Goal: Task Accomplishment & Management: Manage account settings

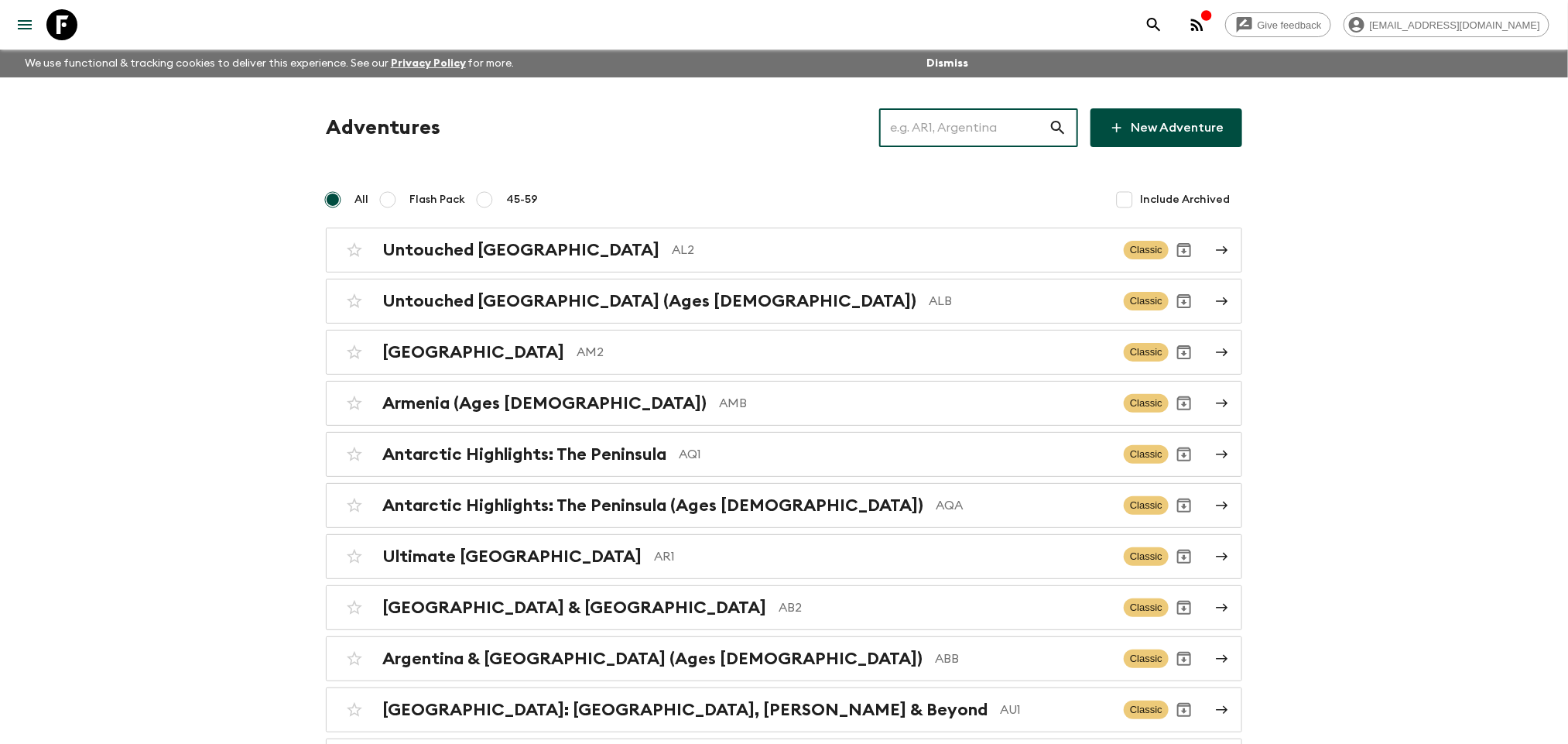
click at [1047, 122] on input "text" at bounding box center [964, 127] width 170 height 43
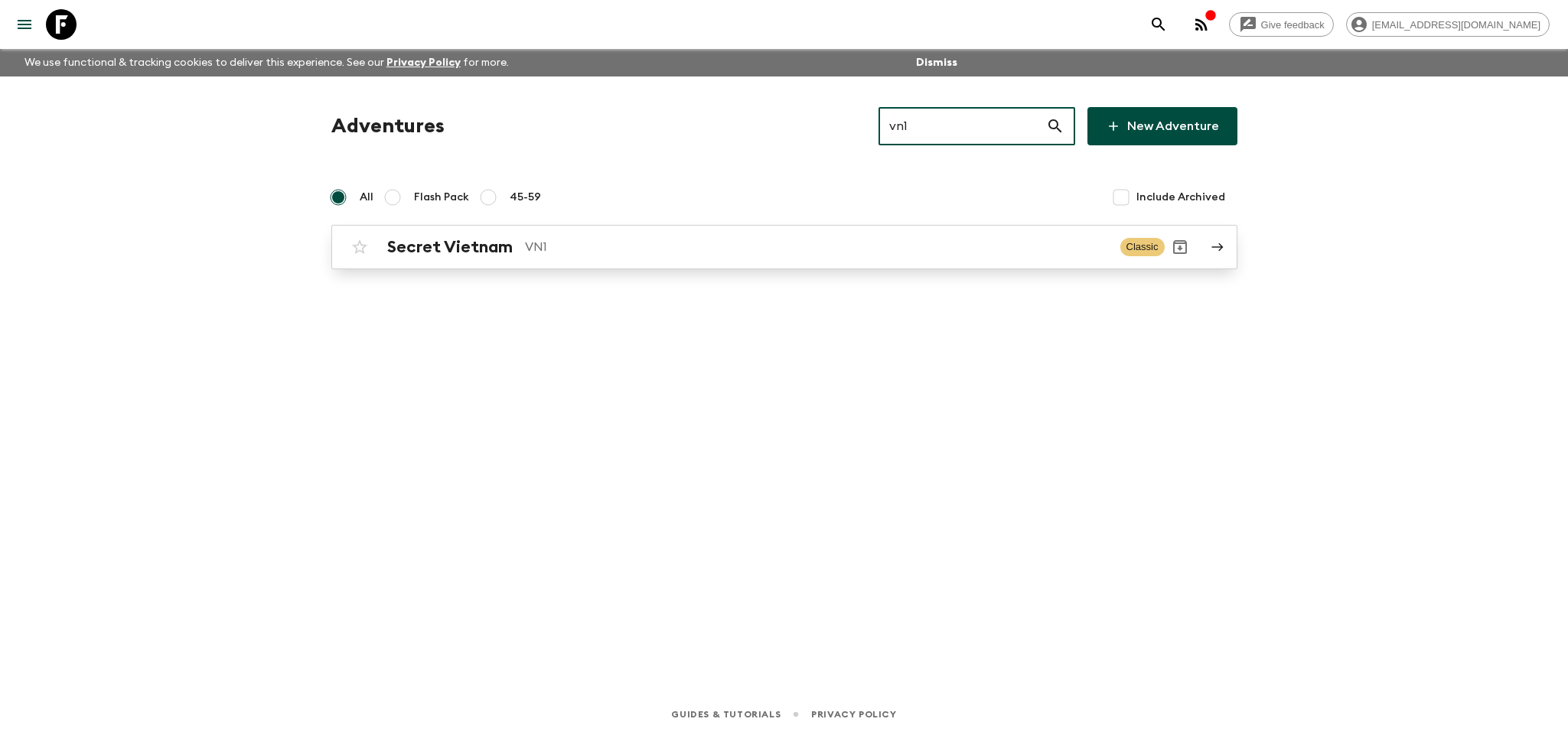
type input "vn1"
click at [765, 257] on div "Secret Vietnam VN1 Classic" at bounding box center [754, 247] width 820 height 31
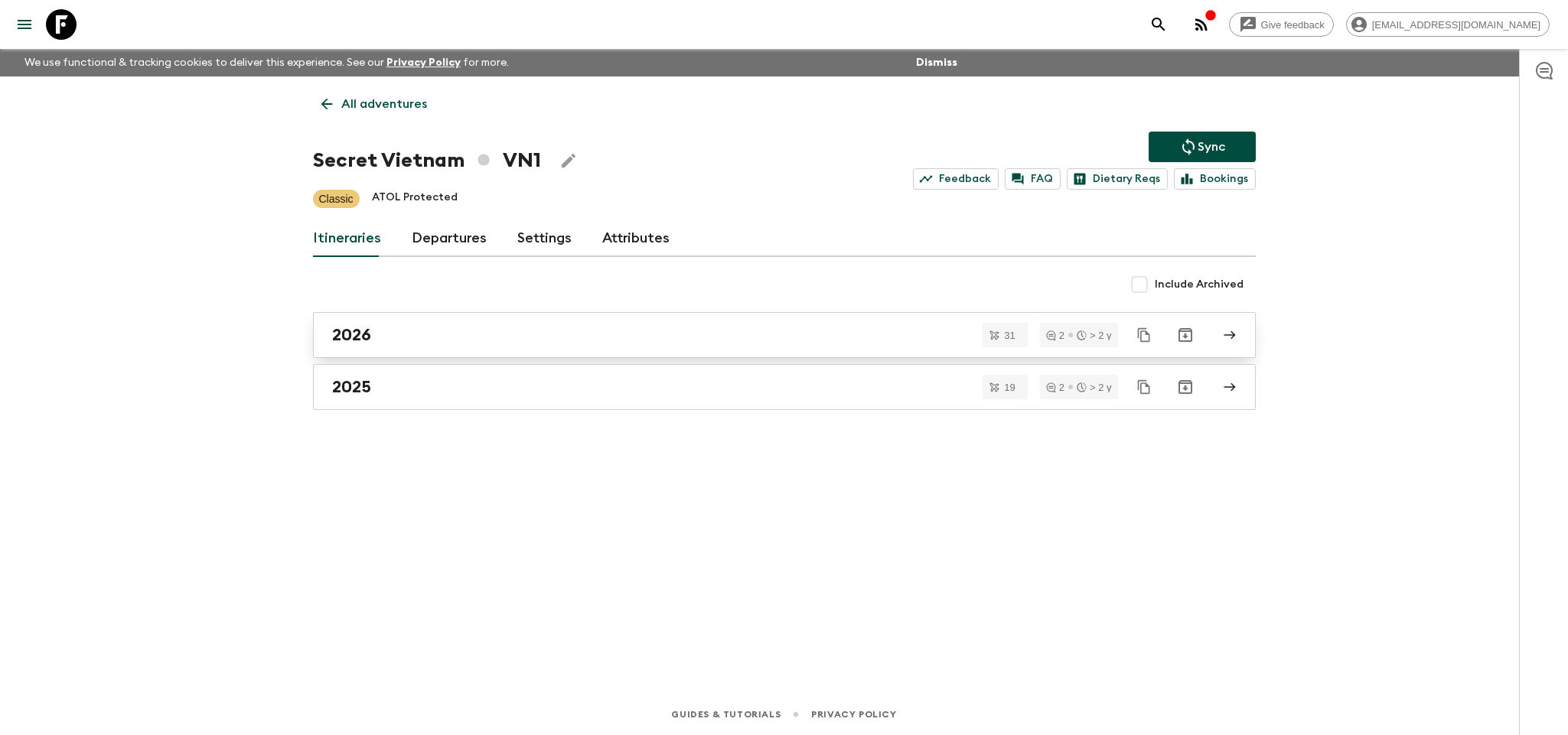
click at [631, 336] on div "2026" at bounding box center [770, 335] width 875 height 20
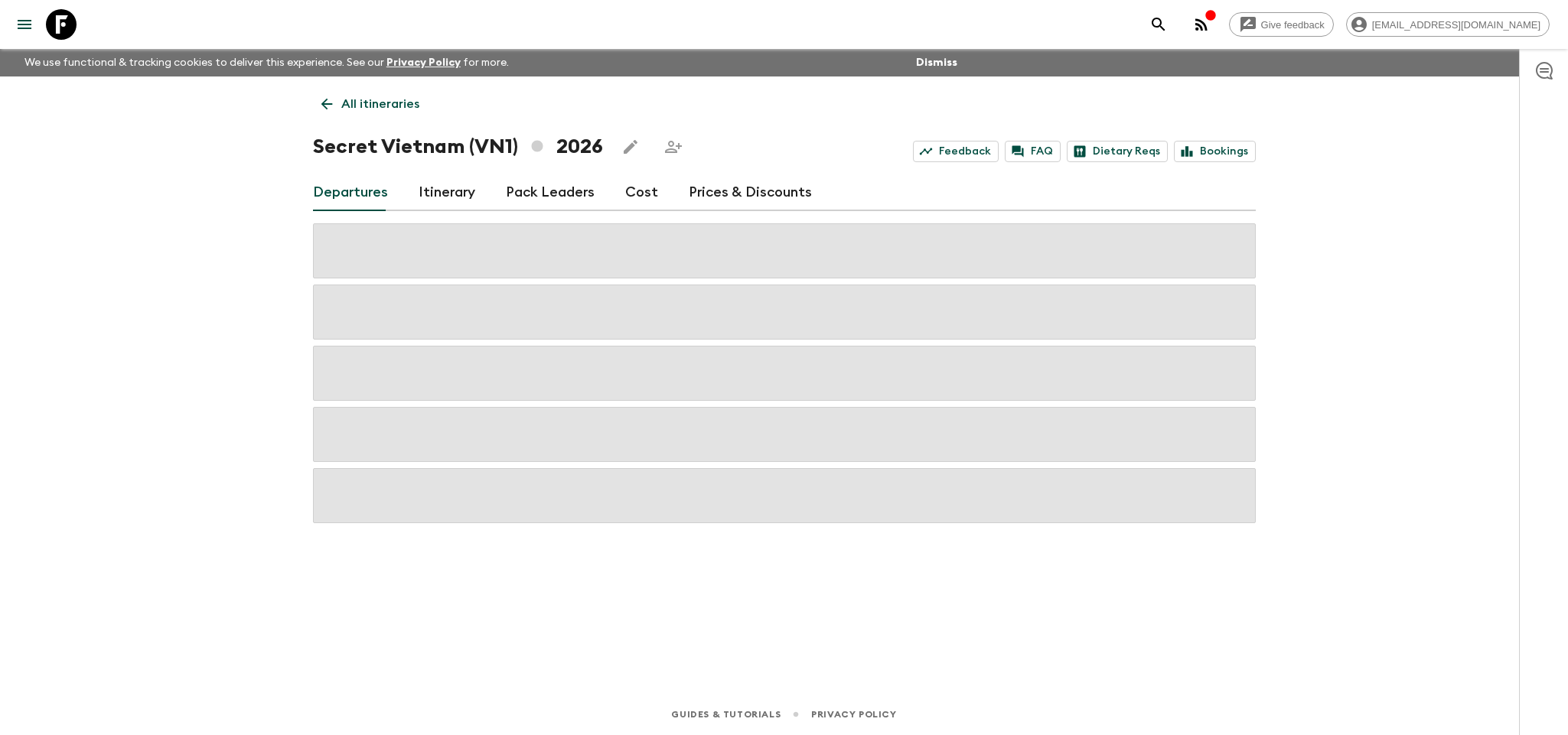
click at [704, 198] on link "Prices & Discounts" at bounding box center [750, 192] width 123 height 37
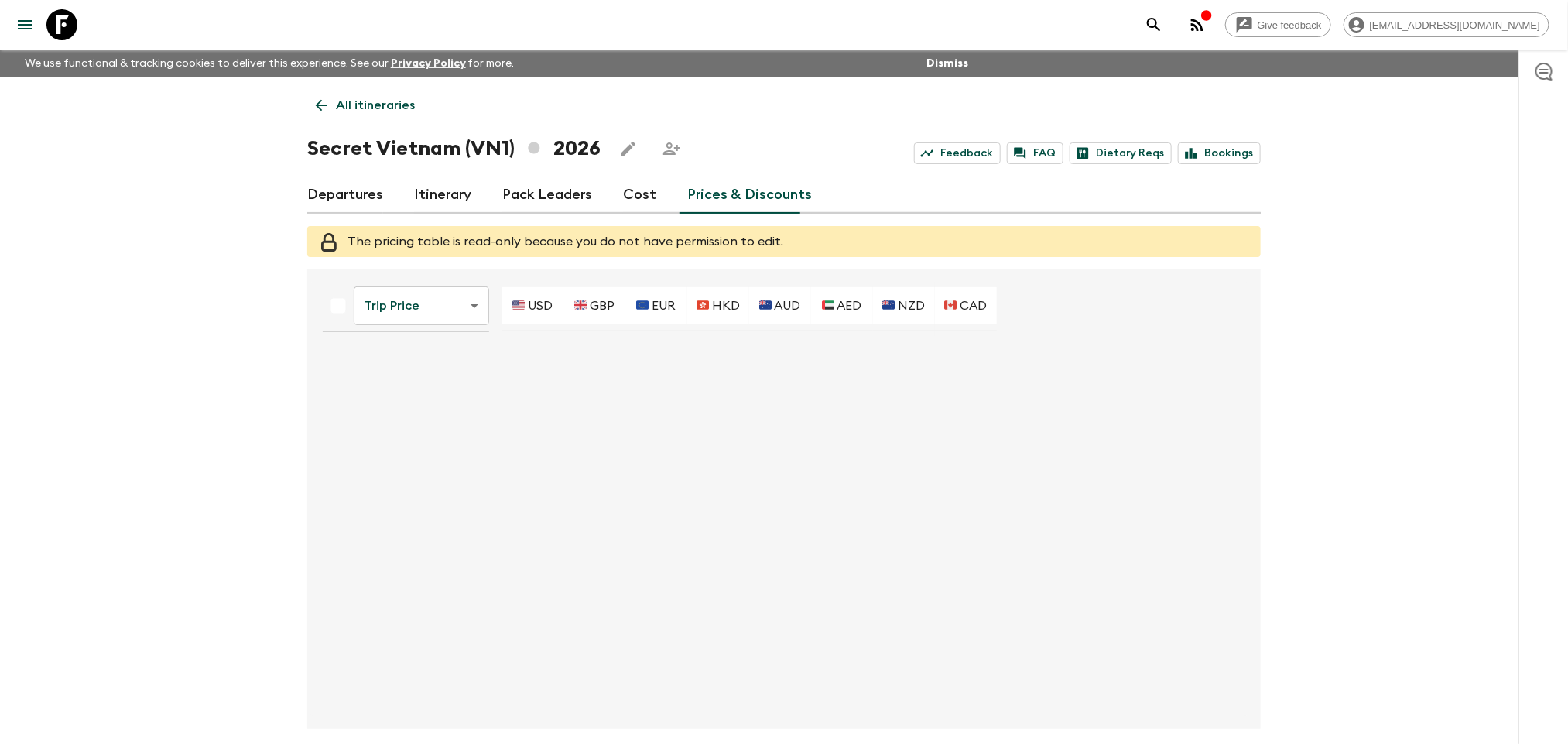
click at [632, 195] on link "Cost" at bounding box center [640, 195] width 33 height 37
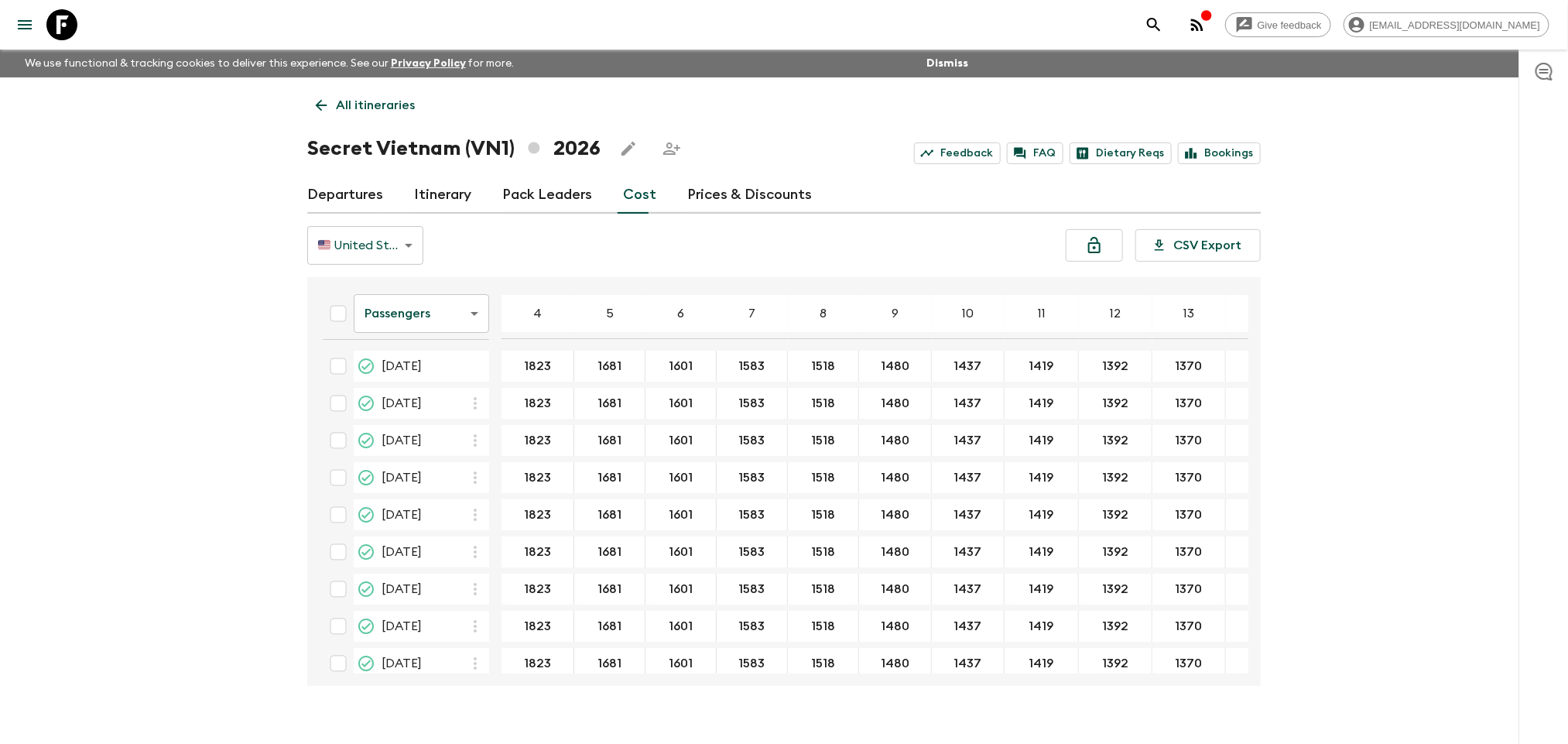
click at [712, 193] on link "Prices & Discounts" at bounding box center [749, 195] width 124 height 37
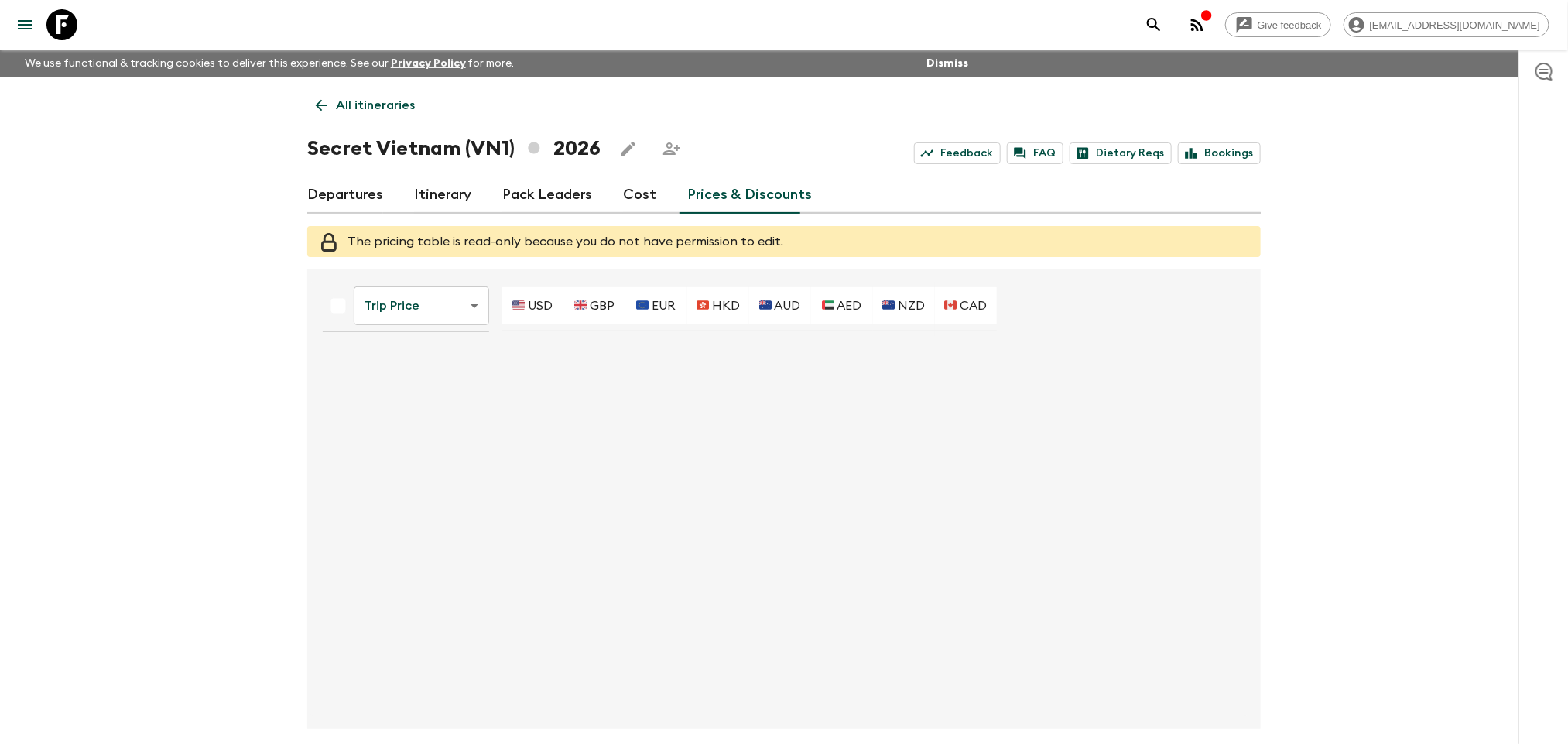
click at [651, 197] on div "Departures Itinerary Pack Leaders Cost Prices & Discounts" at bounding box center [784, 195] width 954 height 37
click at [641, 198] on link "Cost" at bounding box center [640, 195] width 33 height 37
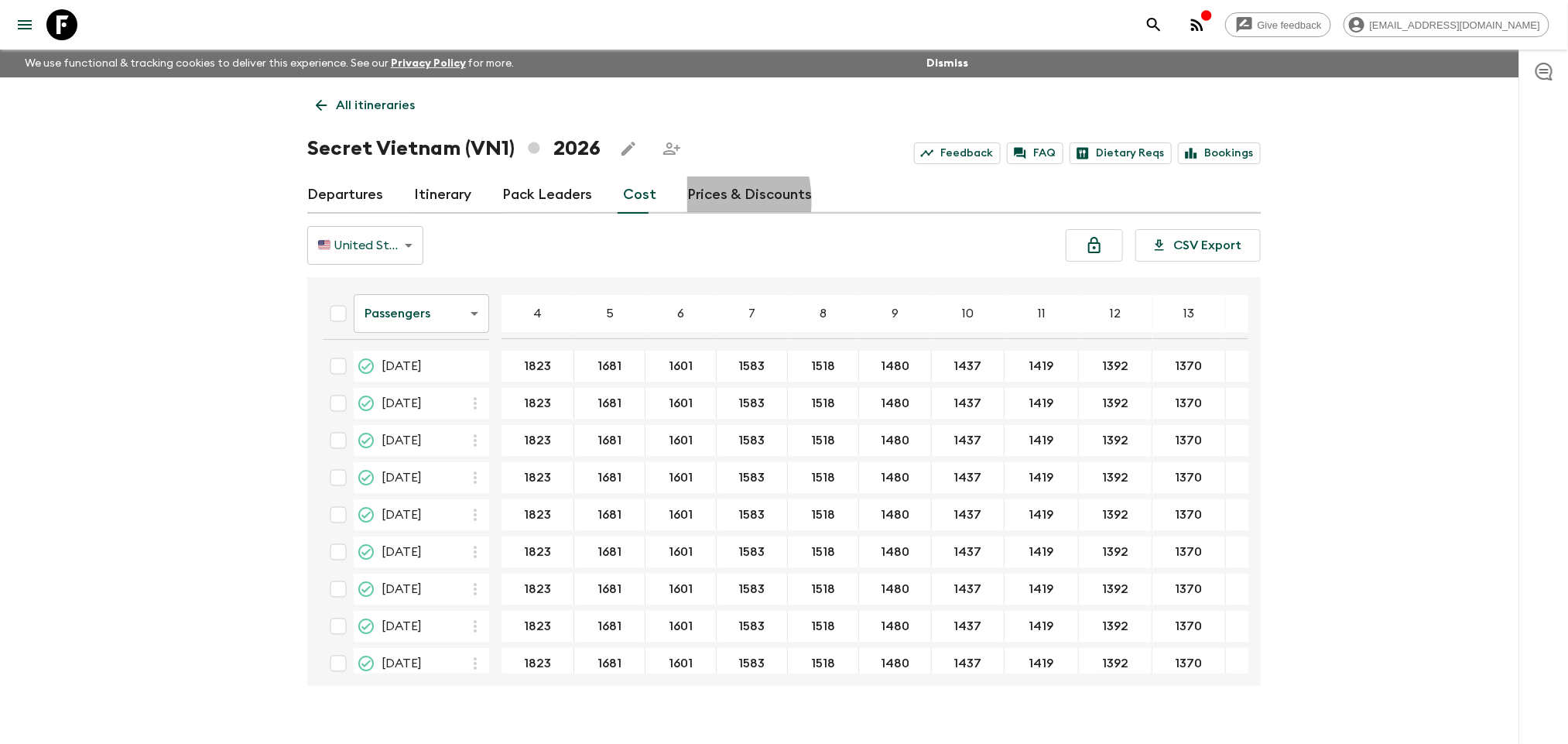
click at [696, 200] on link "Prices & Discounts" at bounding box center [749, 195] width 124 height 37
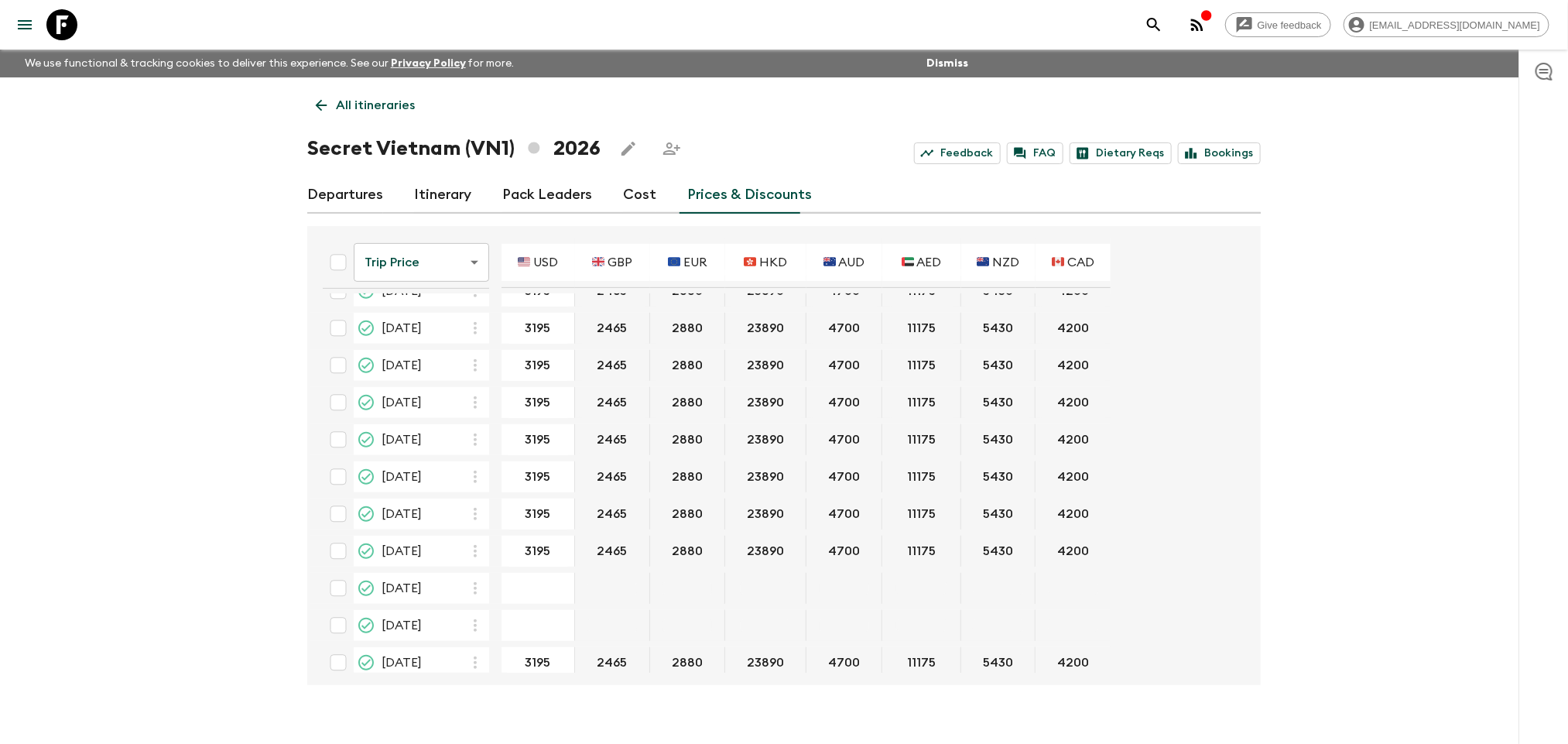
scroll to position [580, 0]
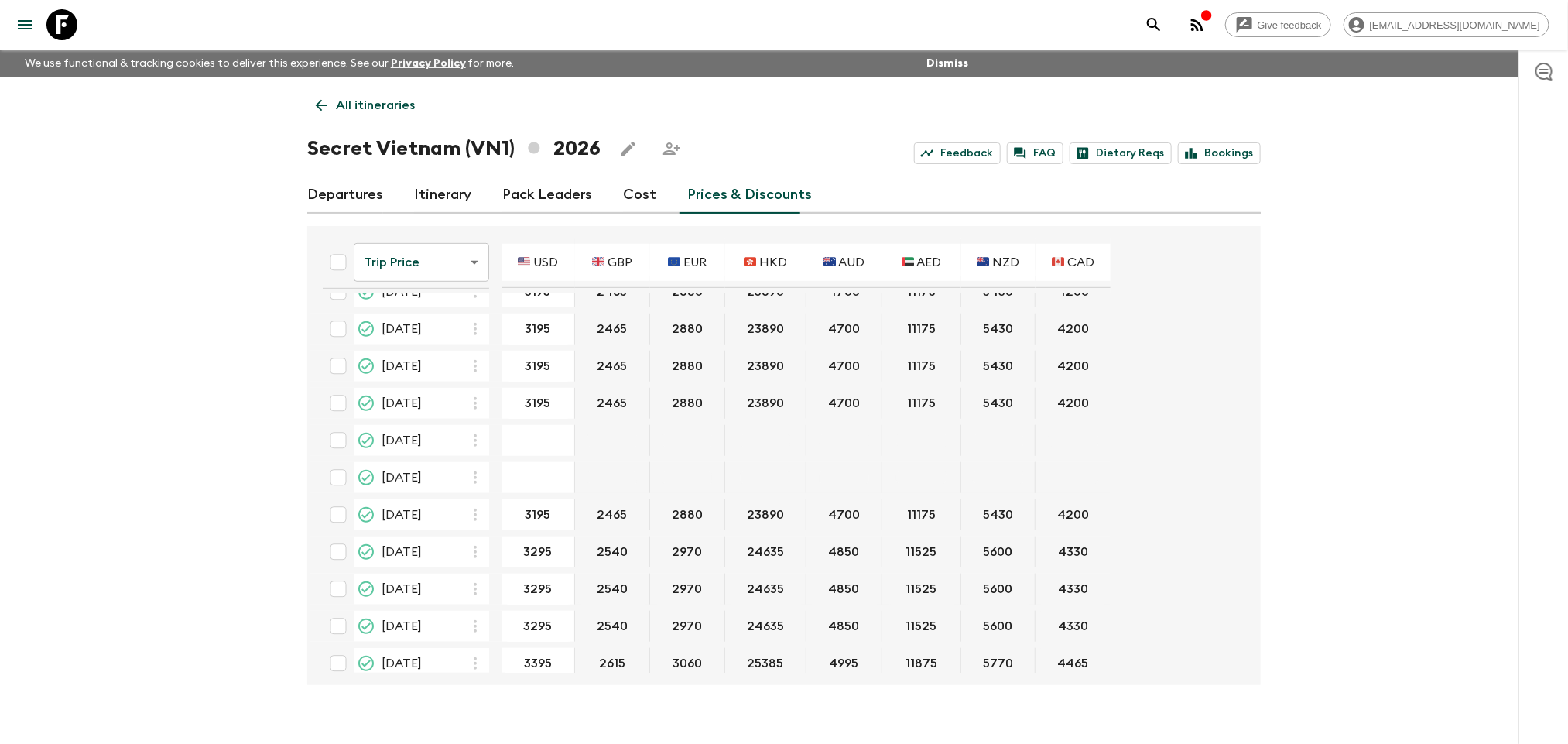
click at [344, 432] on input "checkbox" at bounding box center [338, 441] width 31 height 31
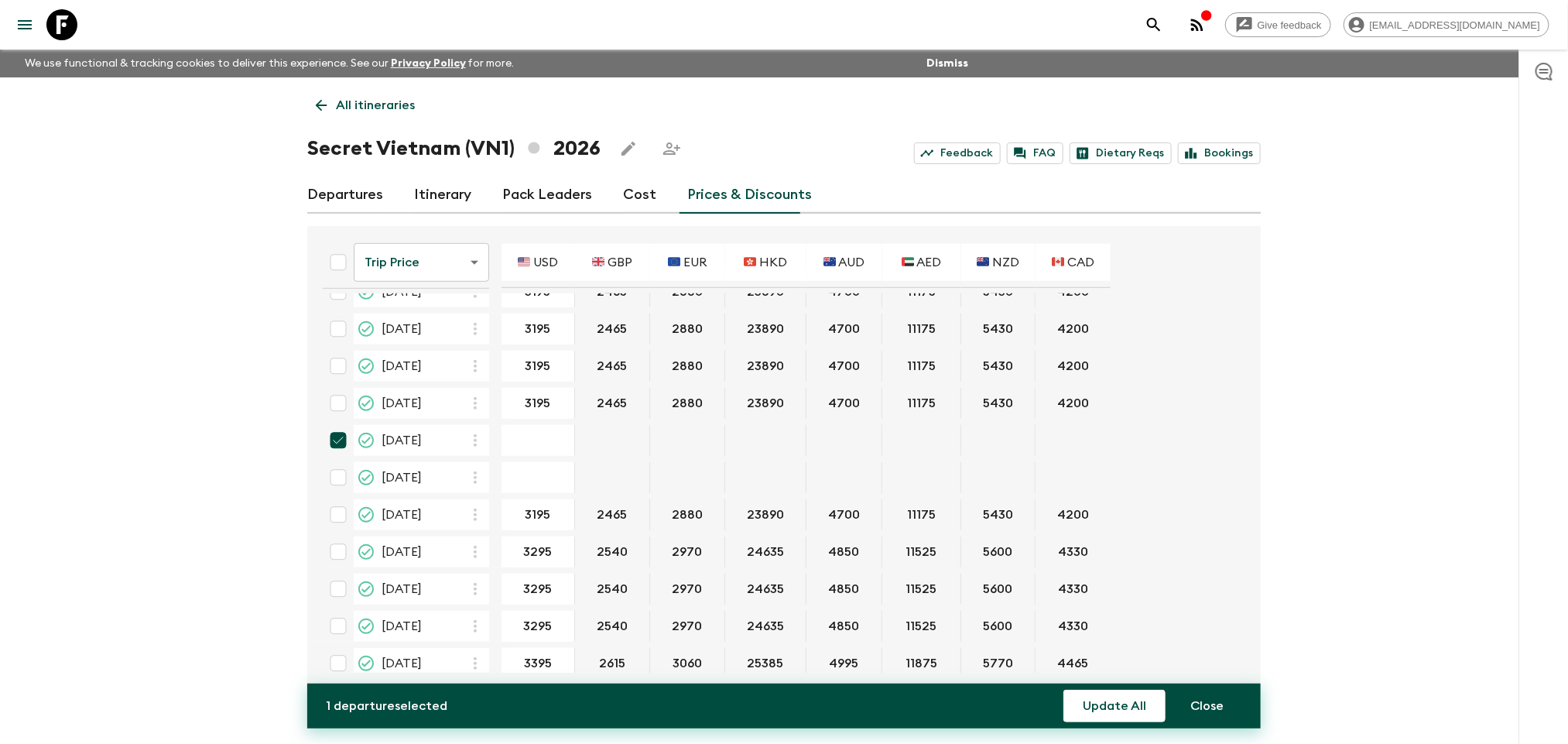
click at [344, 438] on input "checkbox" at bounding box center [338, 441] width 31 height 31
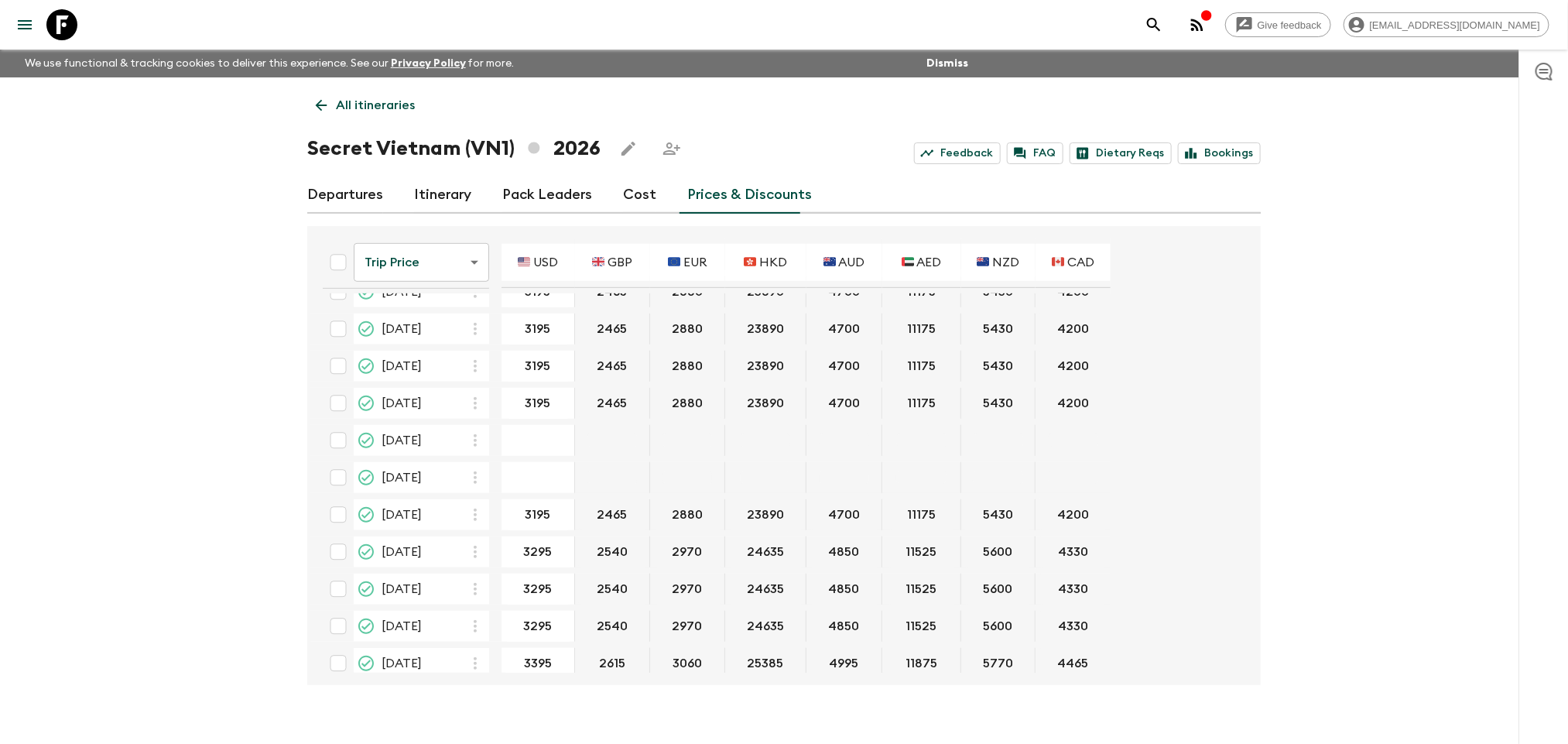
click at [337, 432] on input "checkbox" at bounding box center [338, 441] width 31 height 31
checkbox input "true"
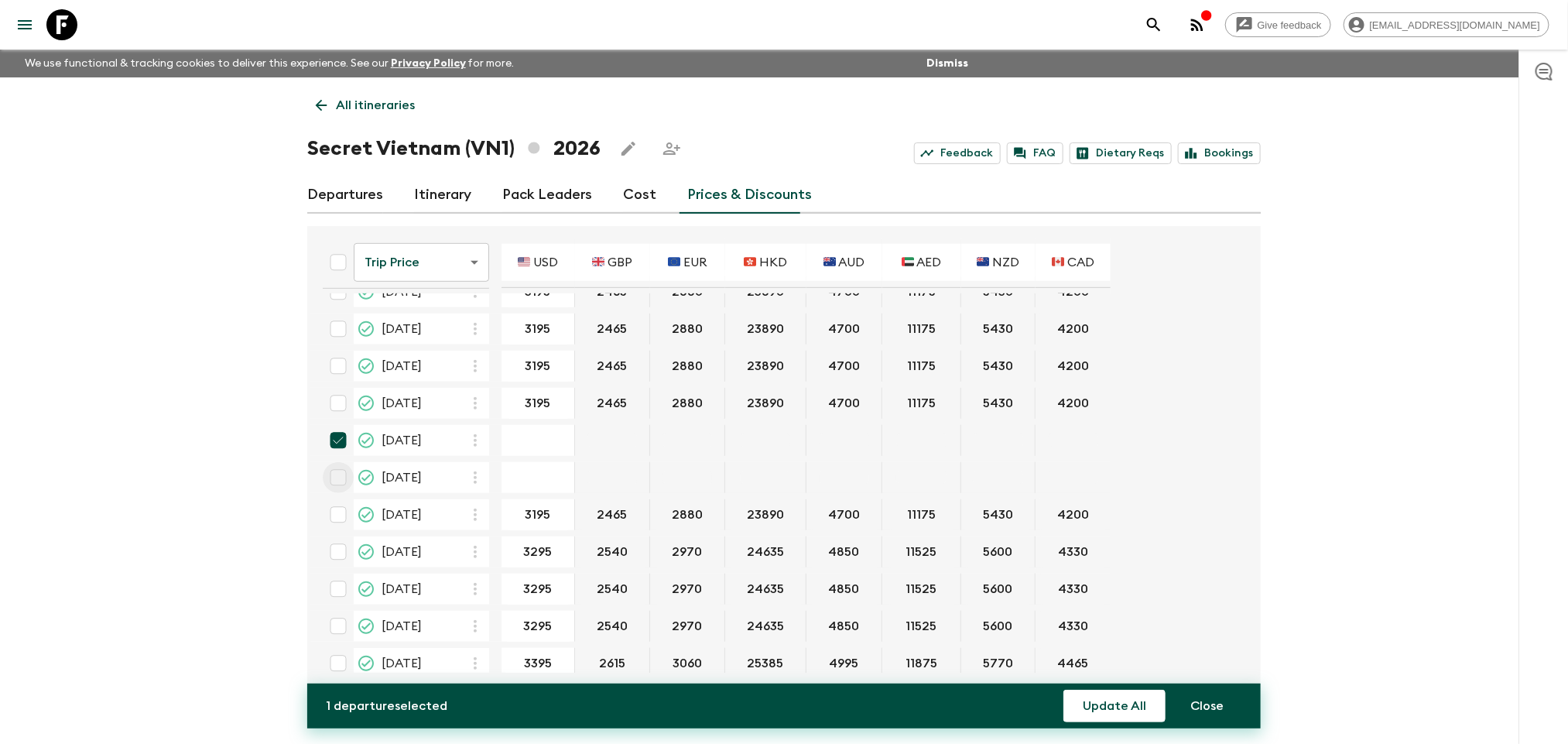
click at [335, 469] on input "checkbox" at bounding box center [338, 478] width 31 height 31
checkbox input "true"
click at [1107, 717] on button "Update All" at bounding box center [1115, 707] width 102 height 33
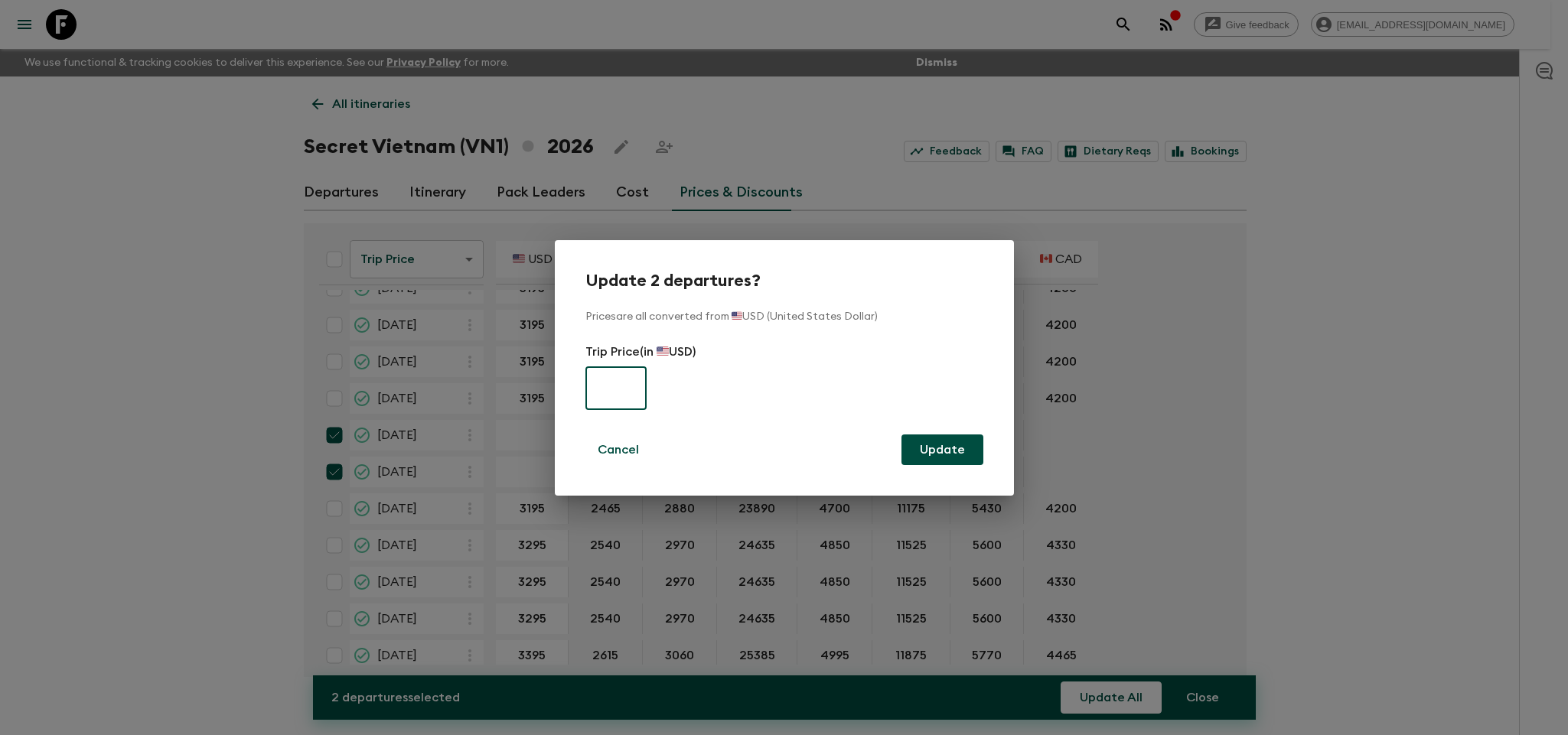
paste input "3195"
type input "3195"
click at [919, 452] on button "Update" at bounding box center [942, 450] width 82 height 31
checkbox input "false"
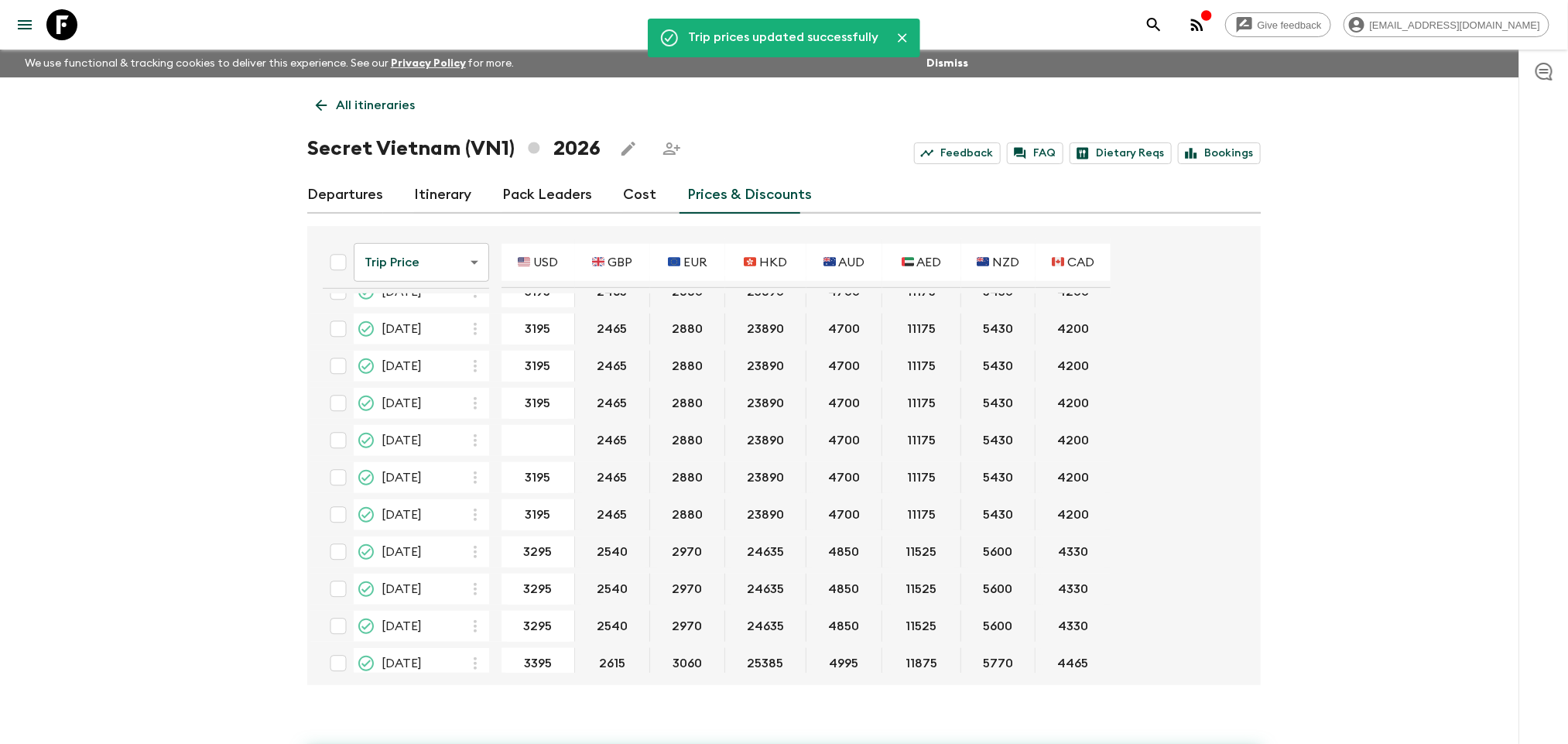
type input "3195"
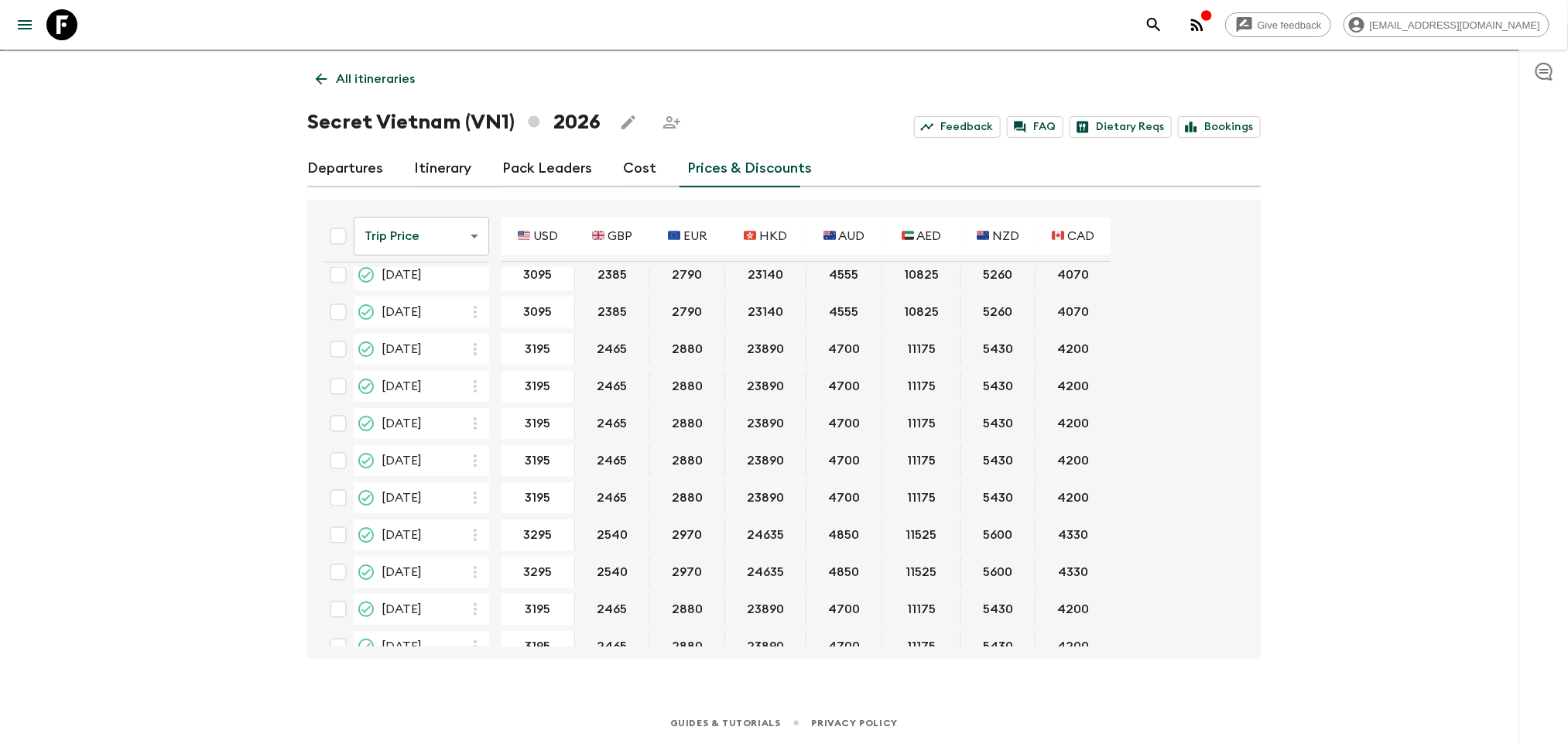
scroll to position [0, 0]
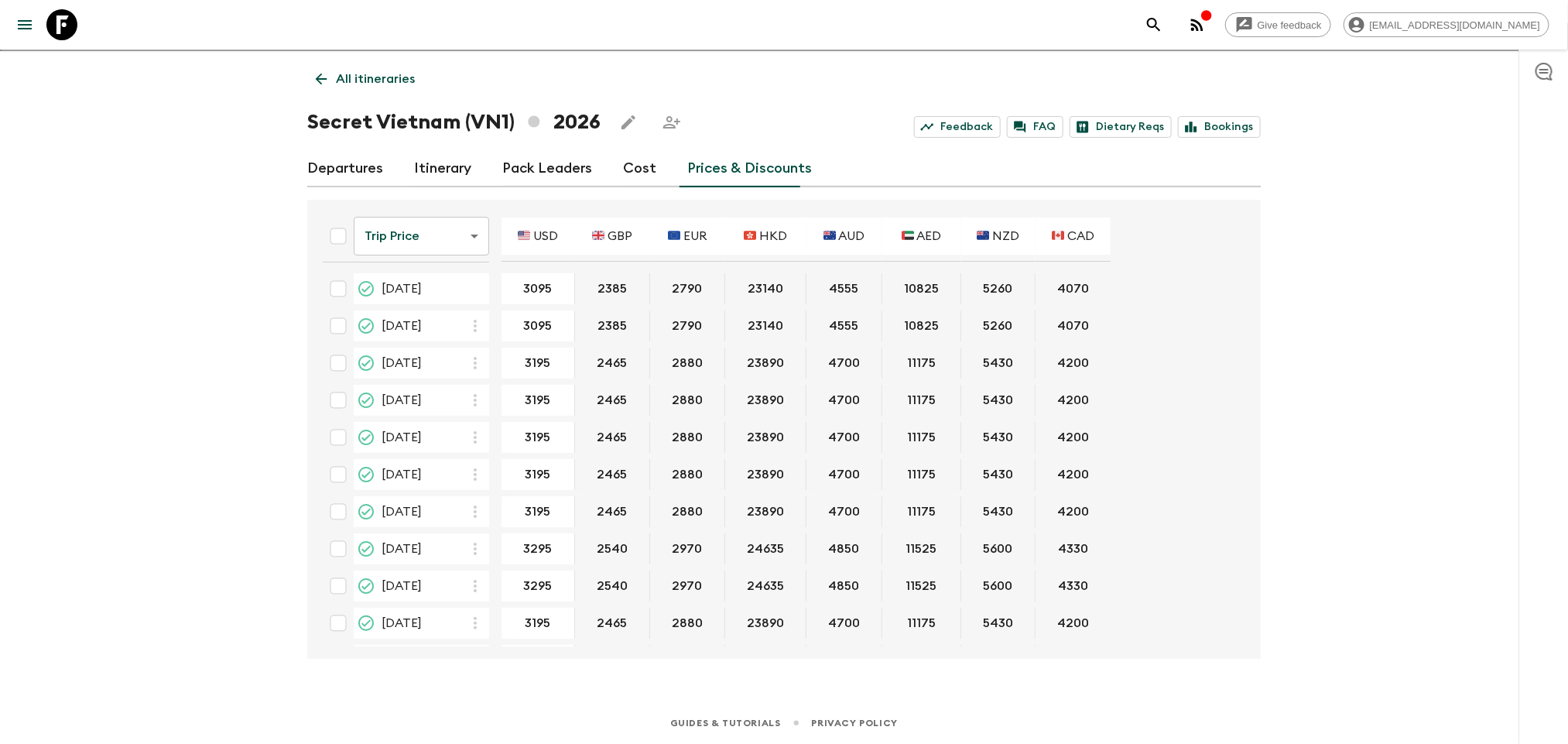
click at [340, 81] on p "All itineraries" at bounding box center [376, 79] width 79 height 18
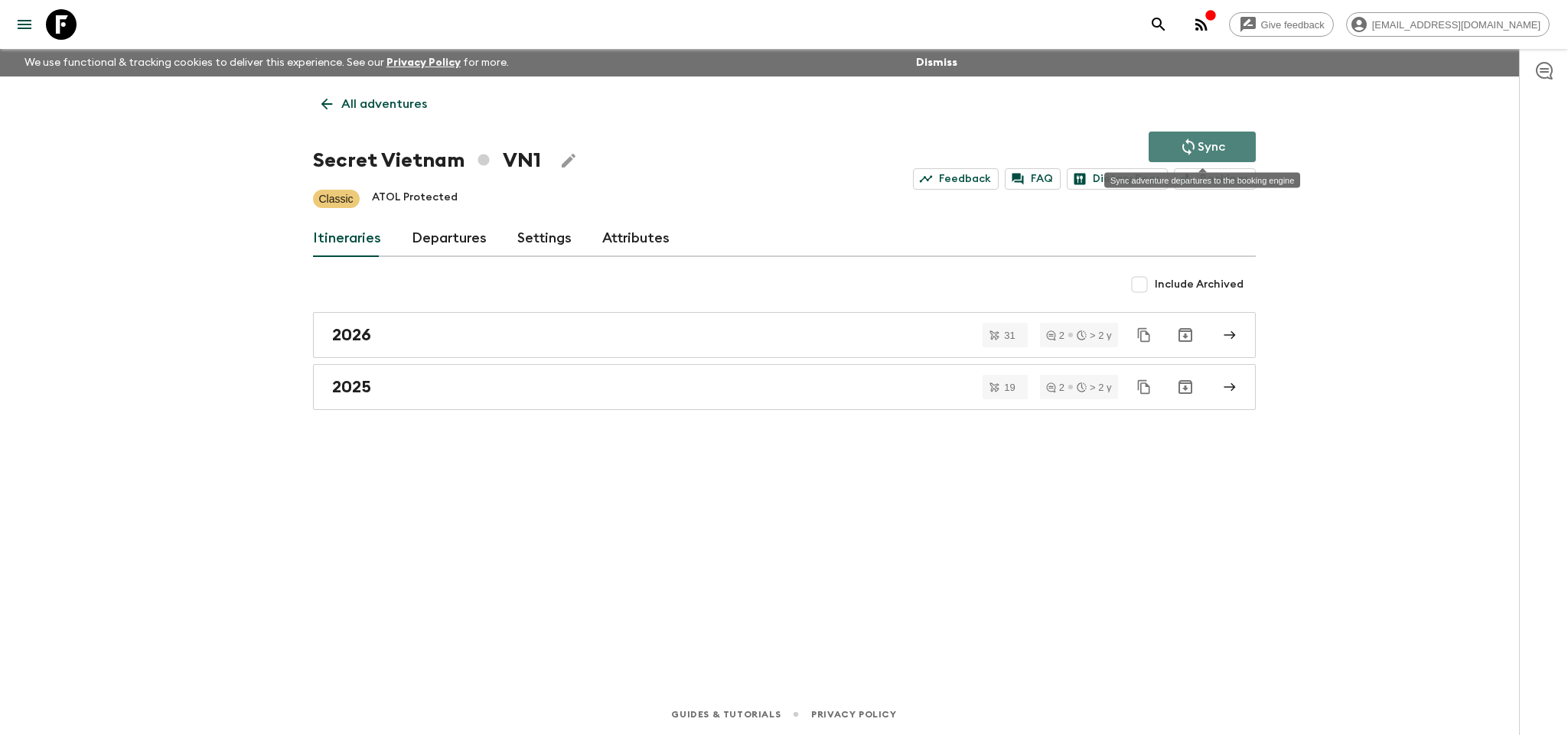
click at [1219, 137] on p "Sync" at bounding box center [1211, 146] width 27 height 18
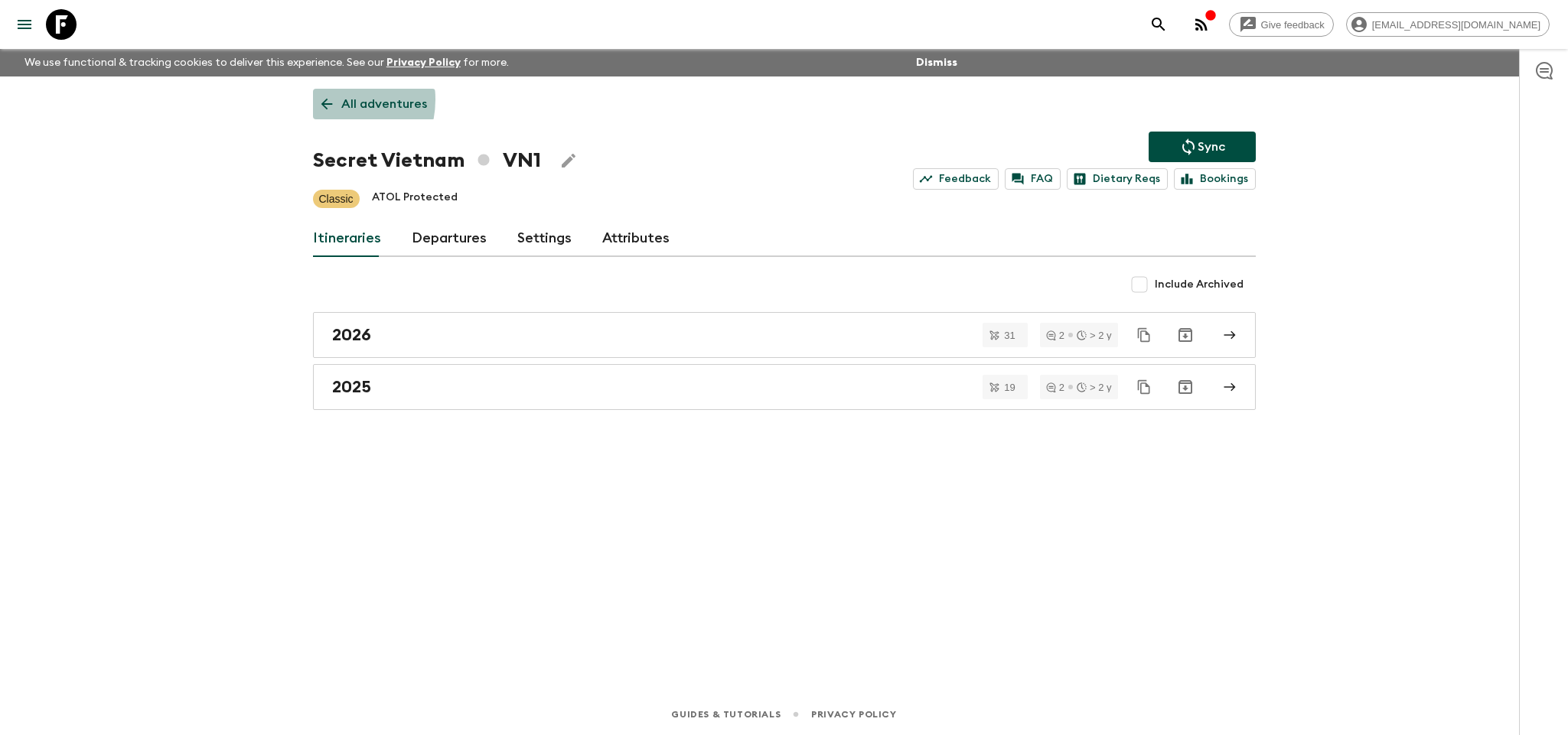
click at [331, 99] on icon at bounding box center [326, 104] width 17 height 17
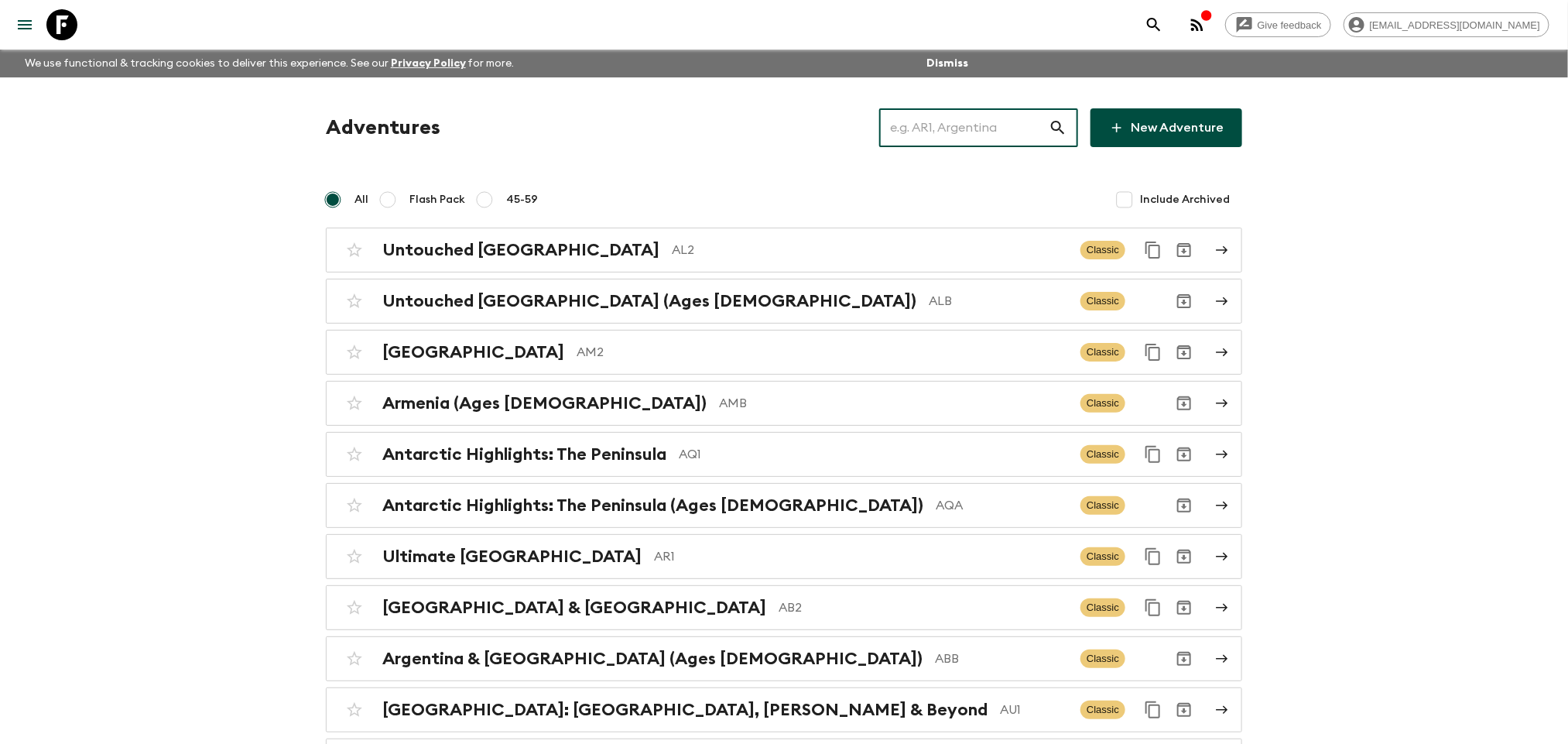
click at [923, 137] on input "text" at bounding box center [964, 127] width 170 height 43
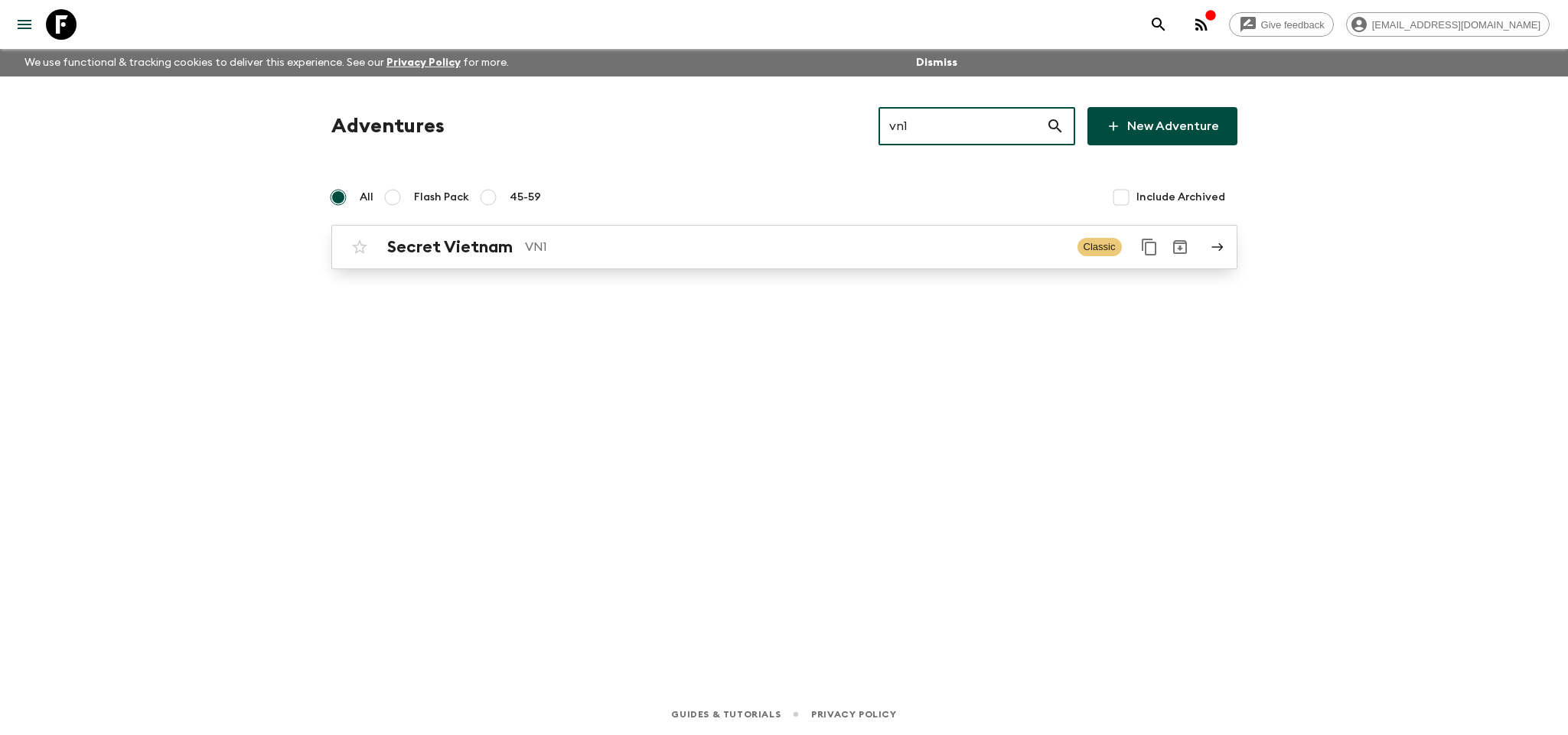
type input "vn1"
click at [797, 247] on p "VN1" at bounding box center [795, 247] width 540 height 18
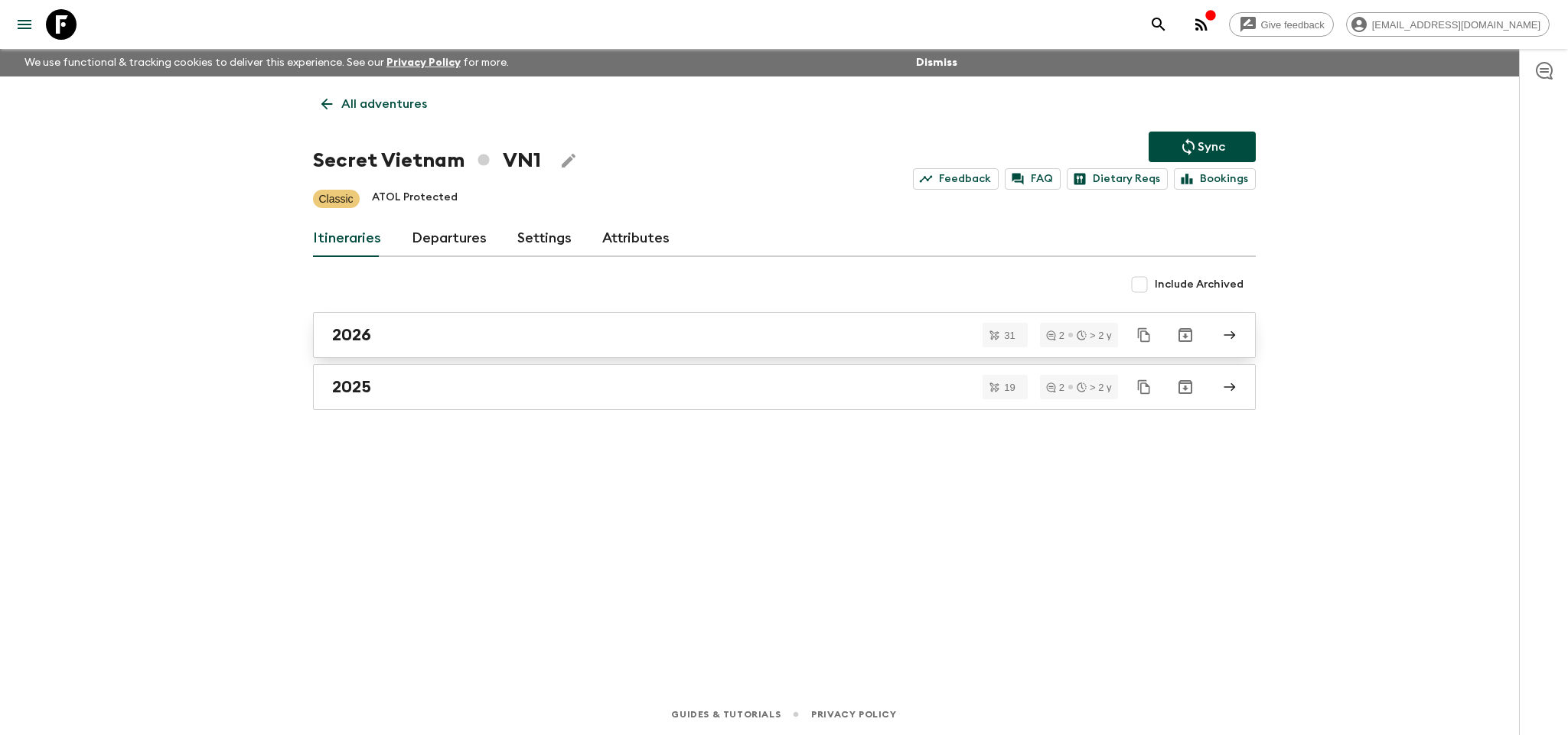
click at [412, 327] on div "2026" at bounding box center [770, 335] width 875 height 20
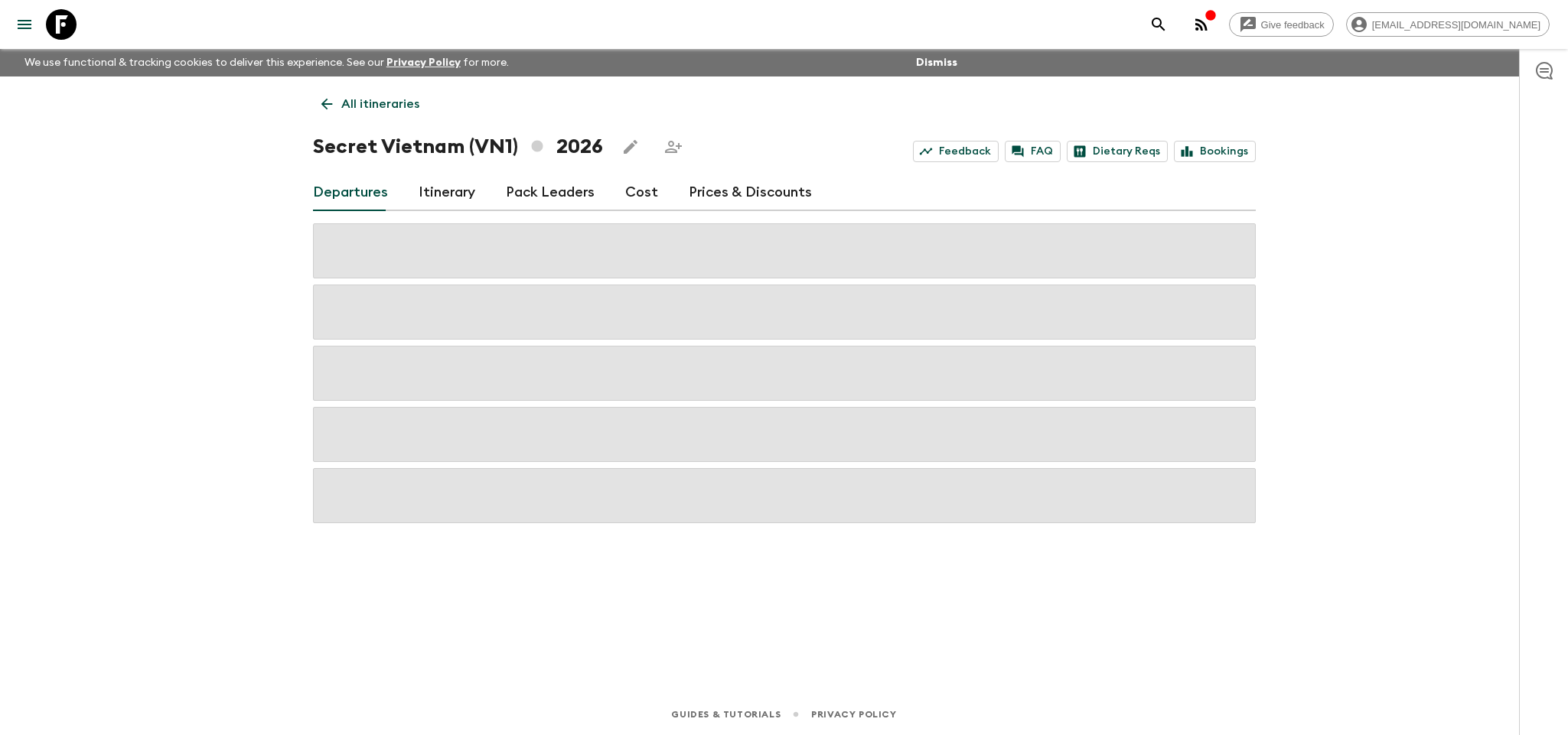
click at [336, 203] on link "Departures" at bounding box center [350, 192] width 75 height 37
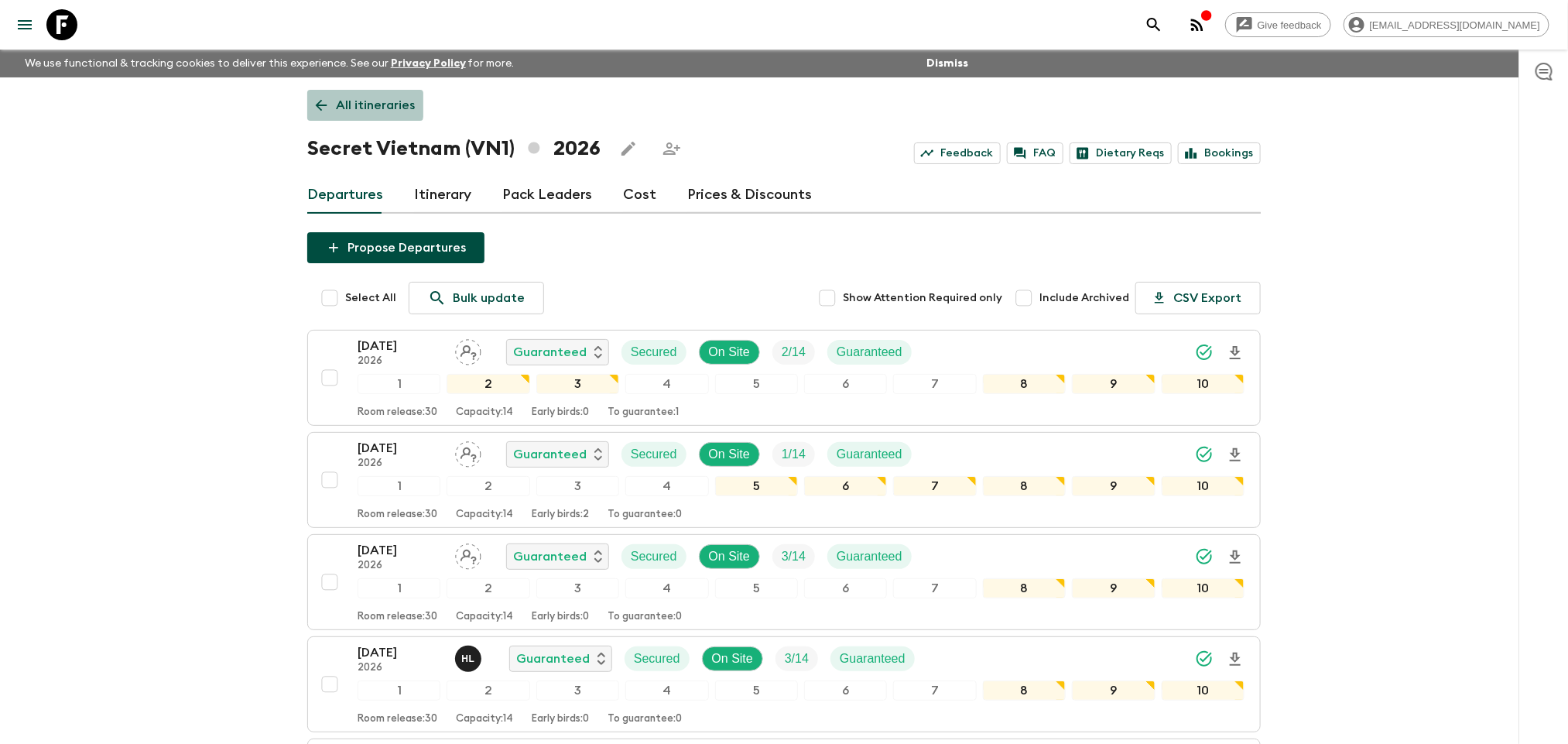
click at [318, 104] on icon at bounding box center [322, 105] width 12 height 12
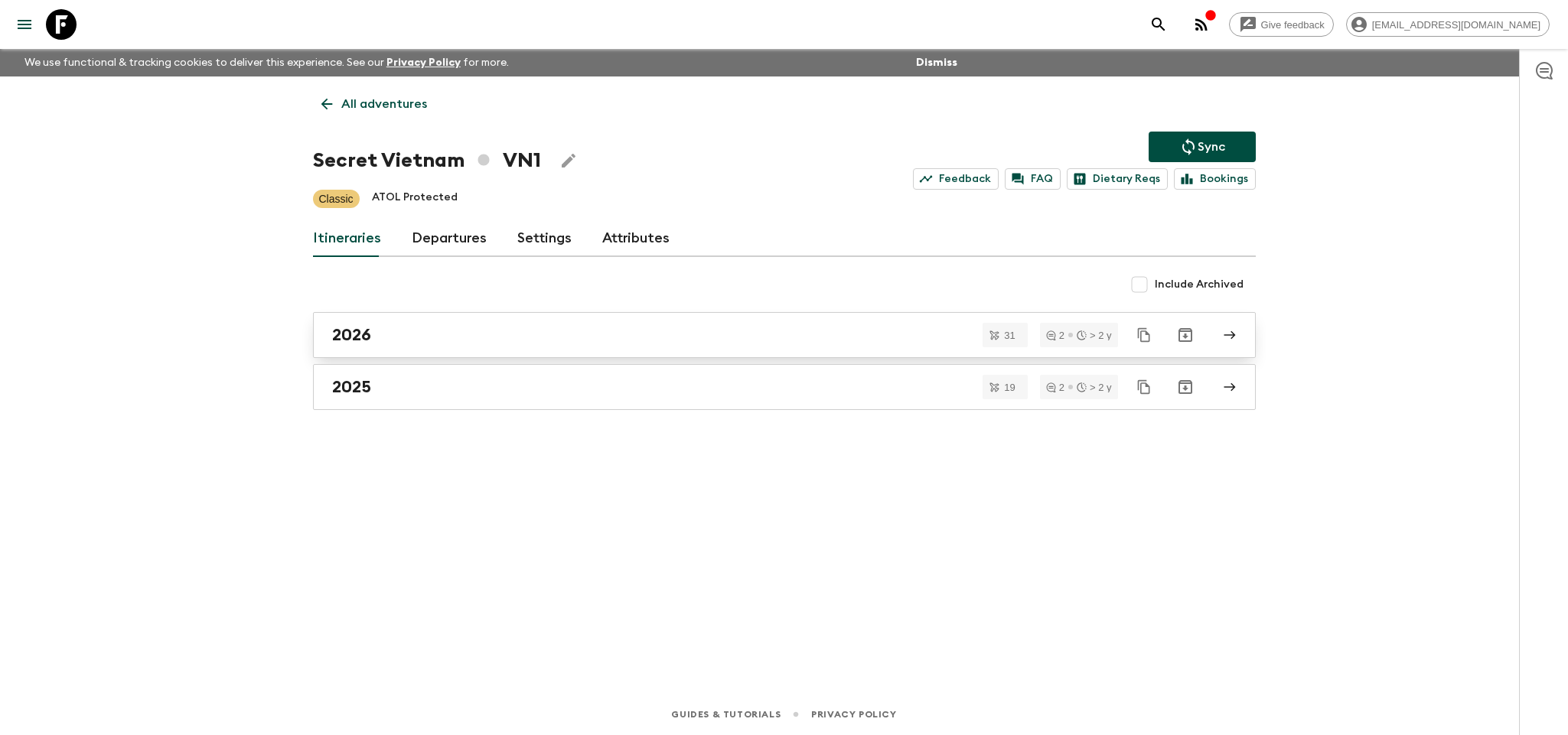
click at [414, 320] on link "2026" at bounding box center [784, 335] width 943 height 46
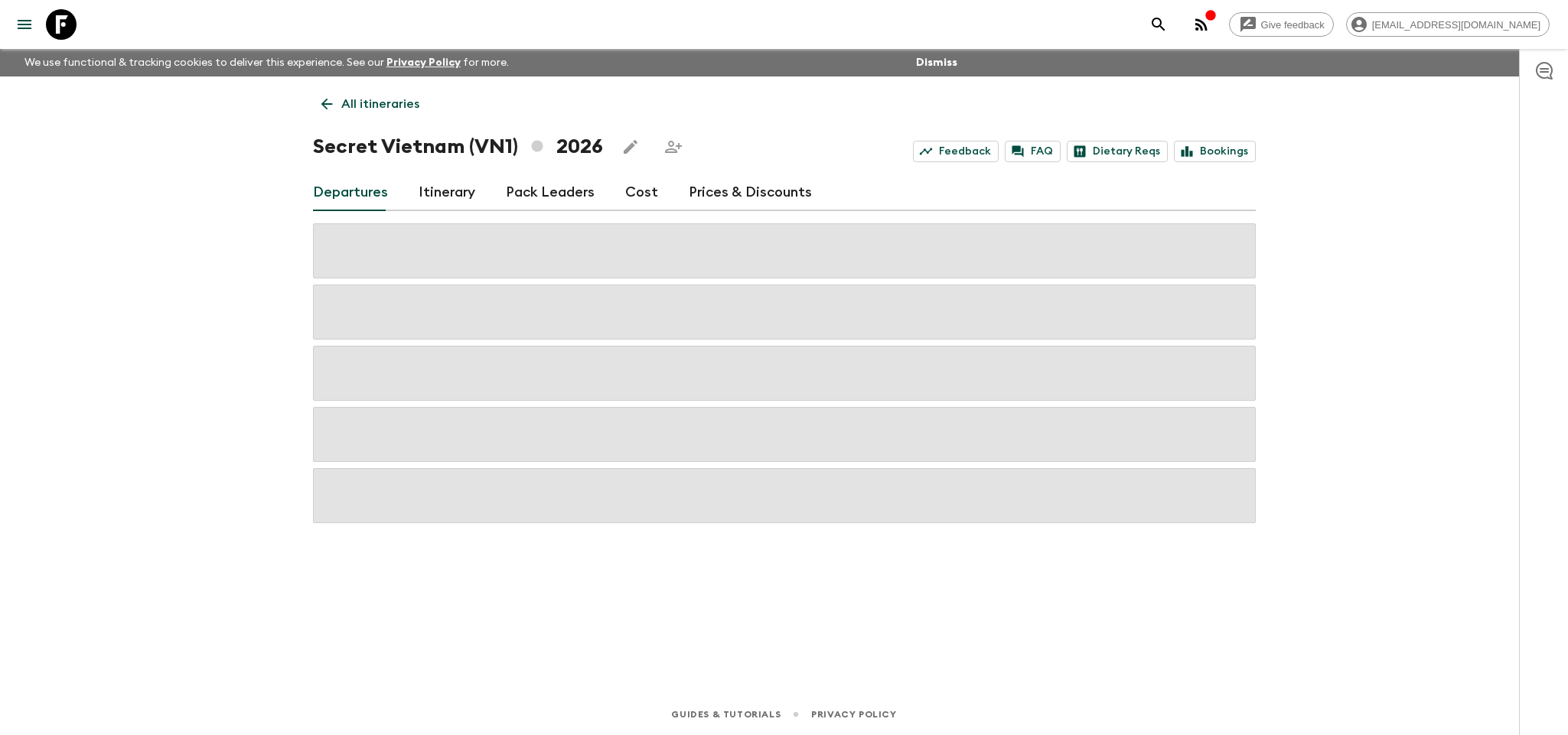
click at [331, 113] on link "All itineraries" at bounding box center [369, 104] width 115 height 31
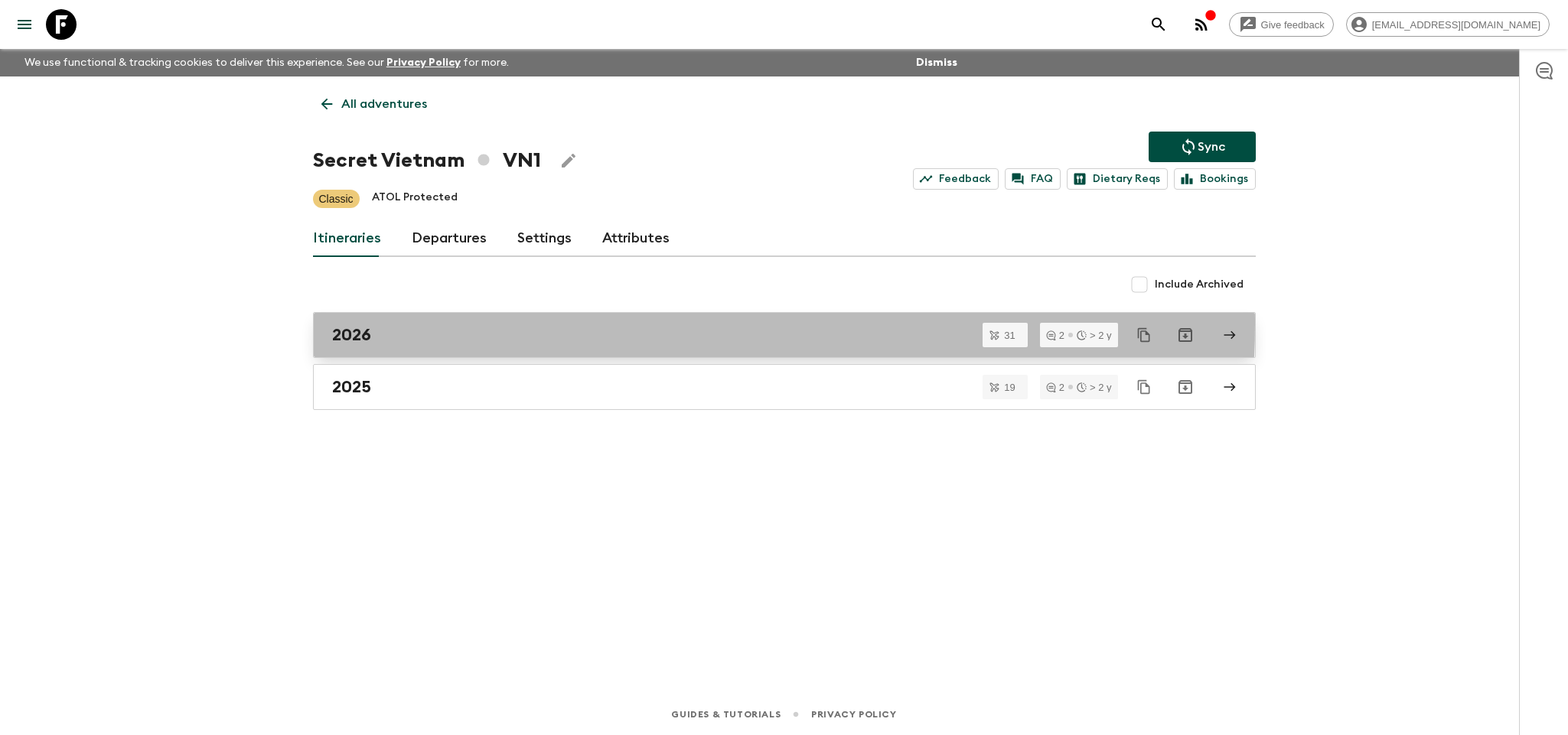
click at [425, 324] on link "2026" at bounding box center [784, 335] width 943 height 46
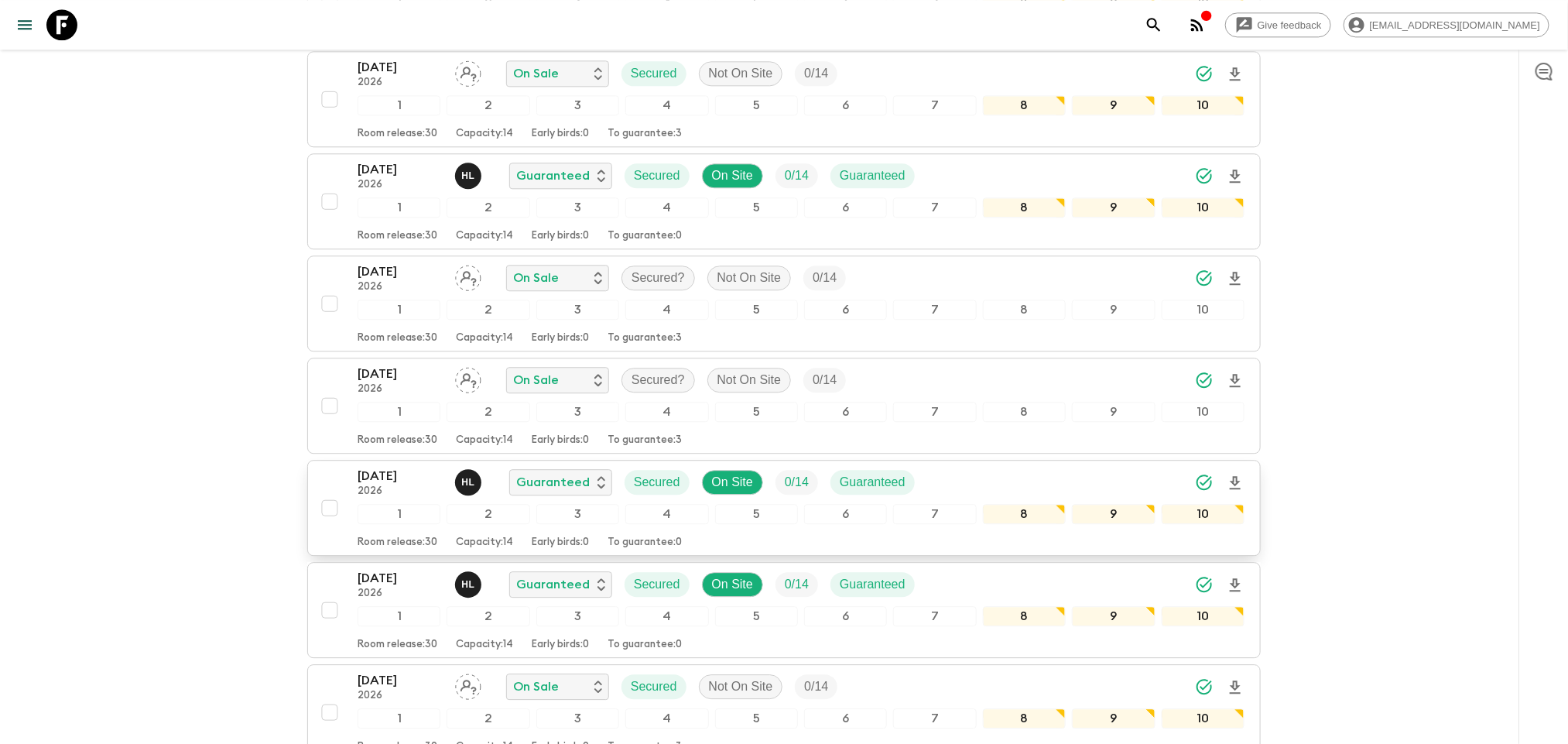
scroll to position [1974, 0]
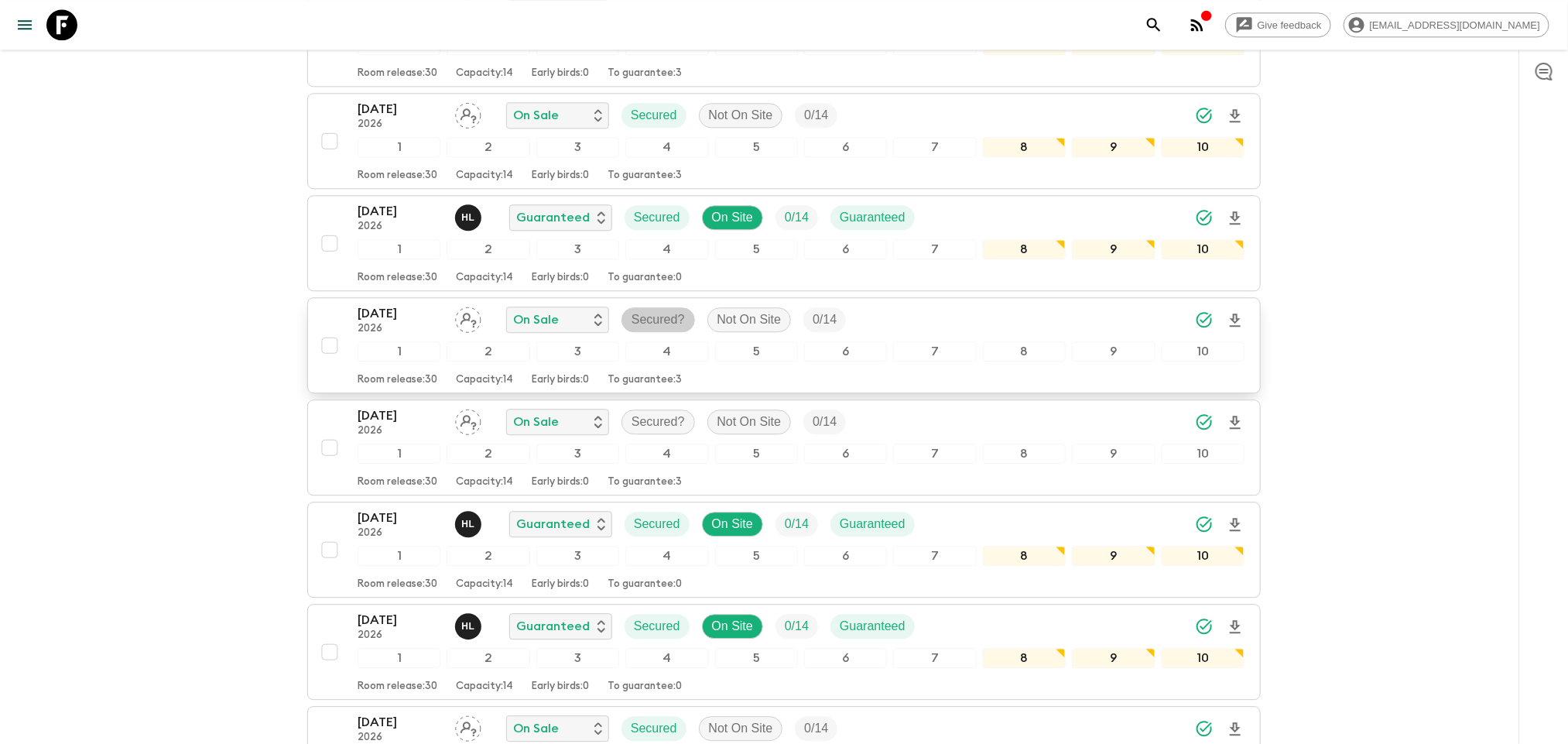
click at [670, 329] on p "Secured?" at bounding box center [658, 320] width 53 height 18
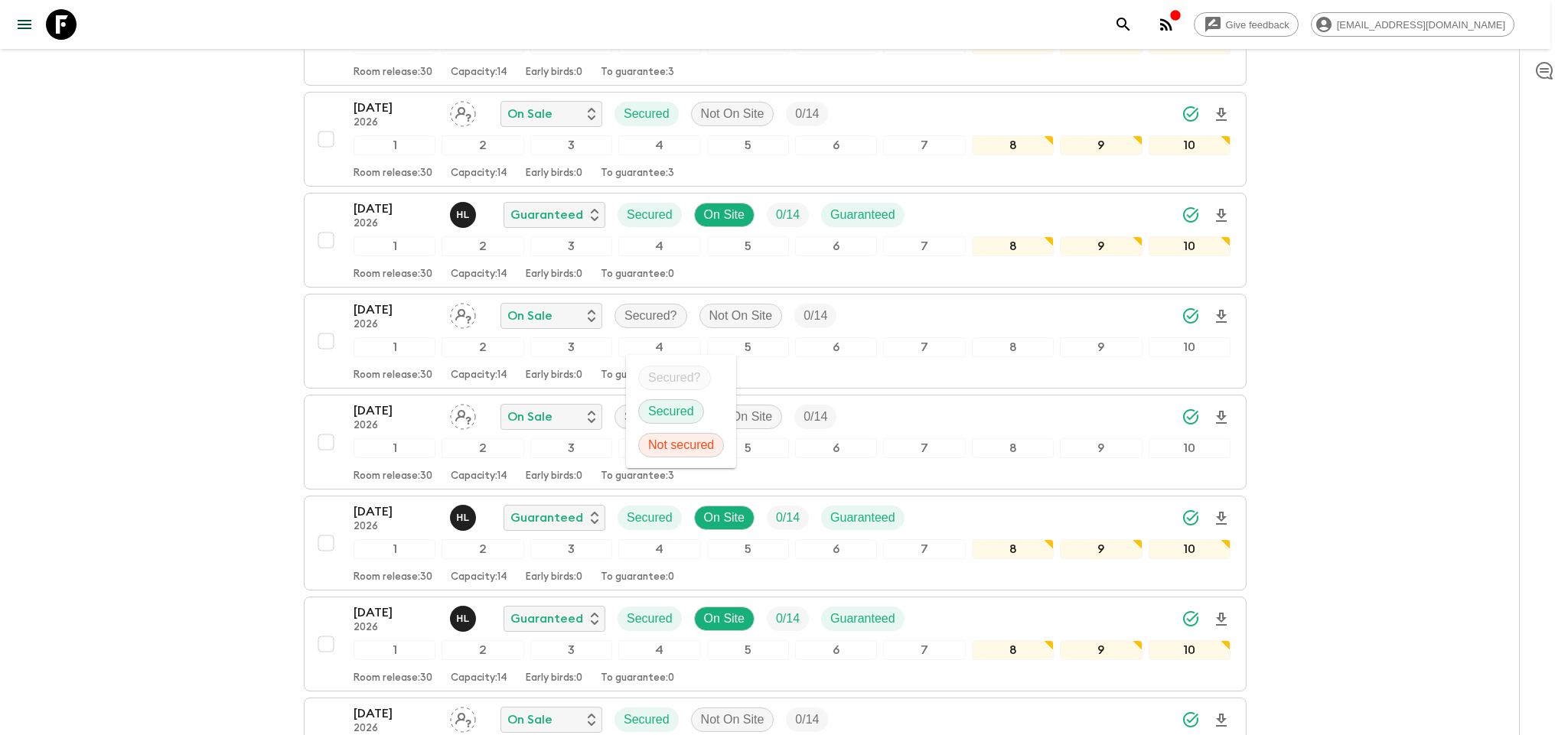
click at [671, 405] on p "Secured" at bounding box center [671, 412] width 46 height 18
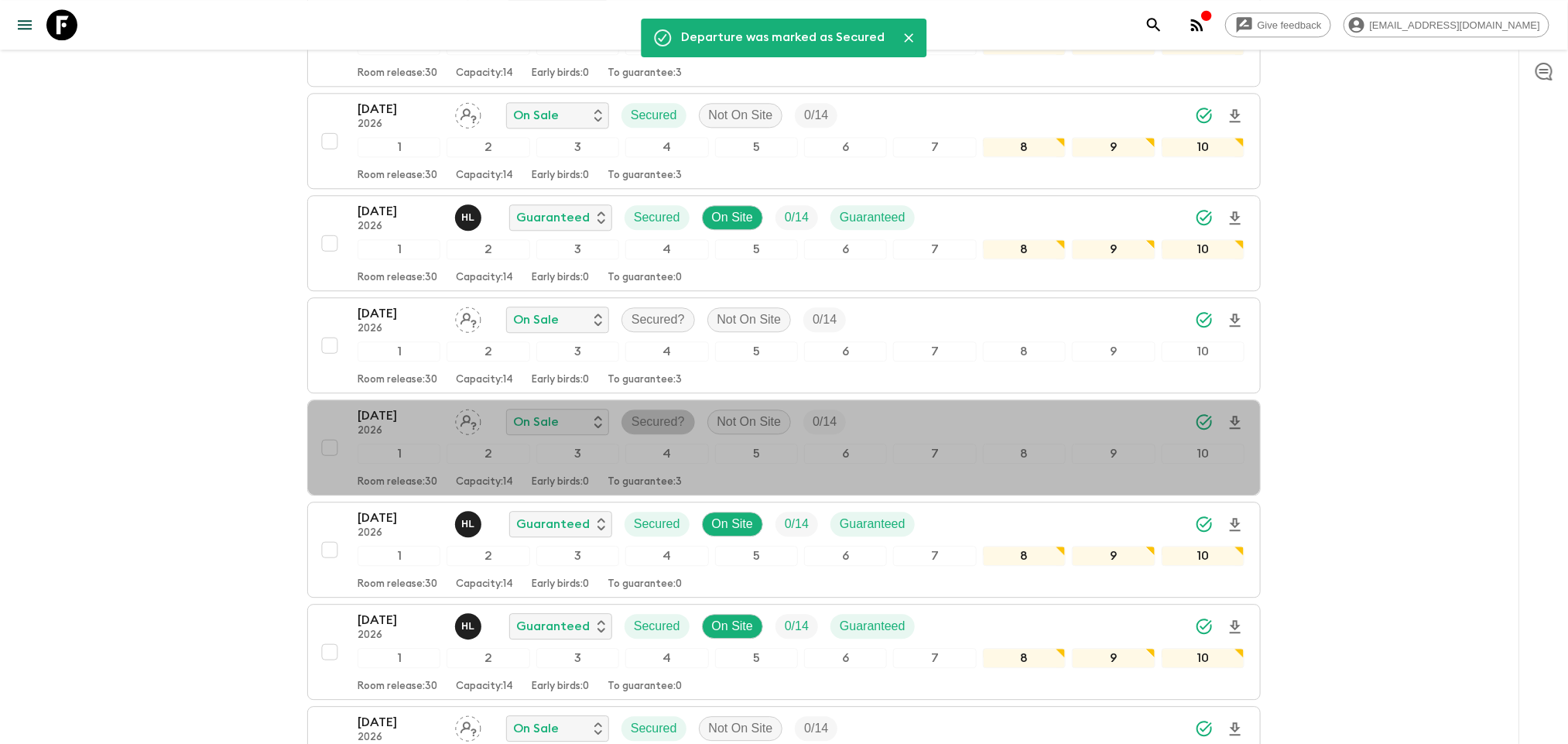
click at [661, 431] on p "Secured?" at bounding box center [658, 422] width 53 height 18
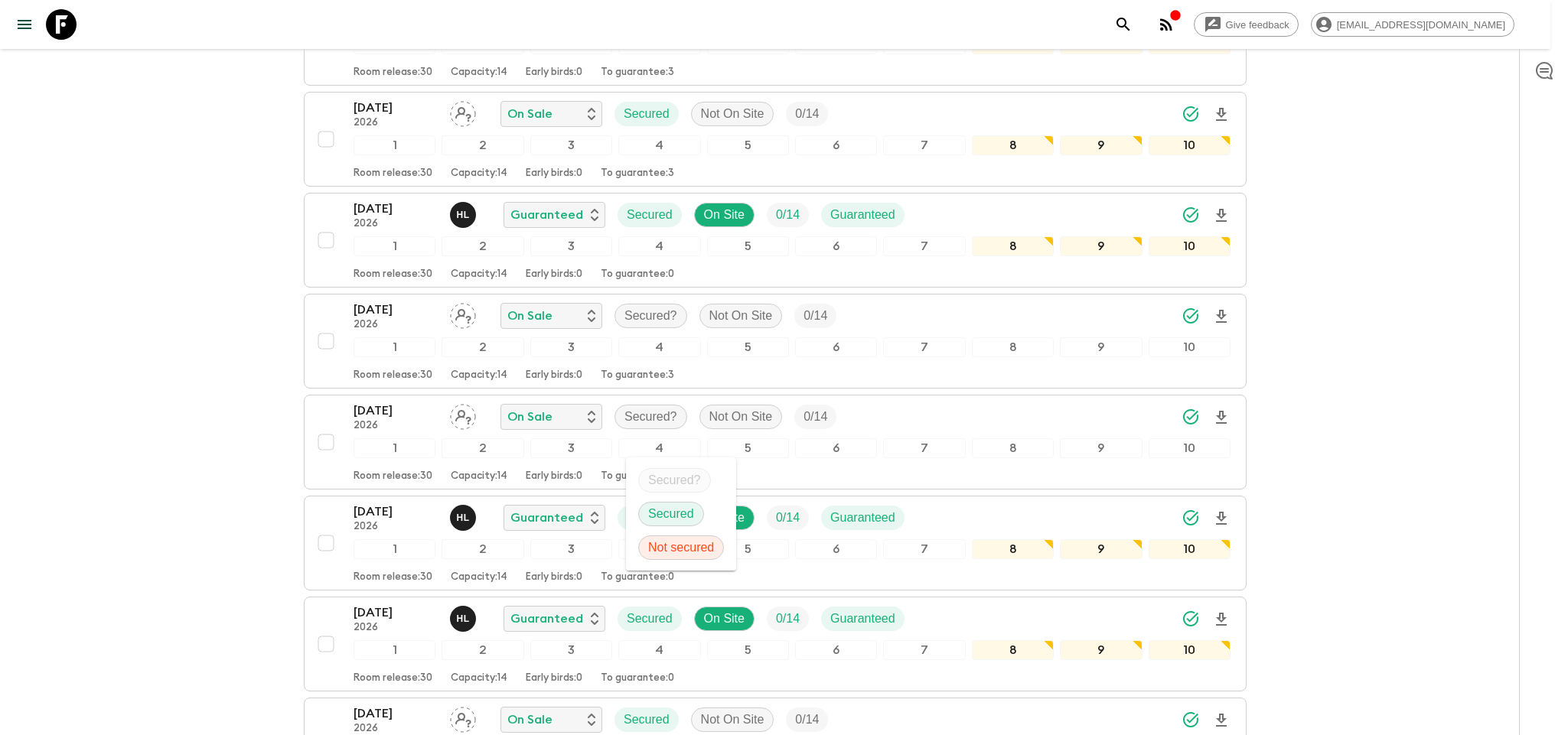
click at [686, 516] on p "Secured" at bounding box center [671, 514] width 46 height 18
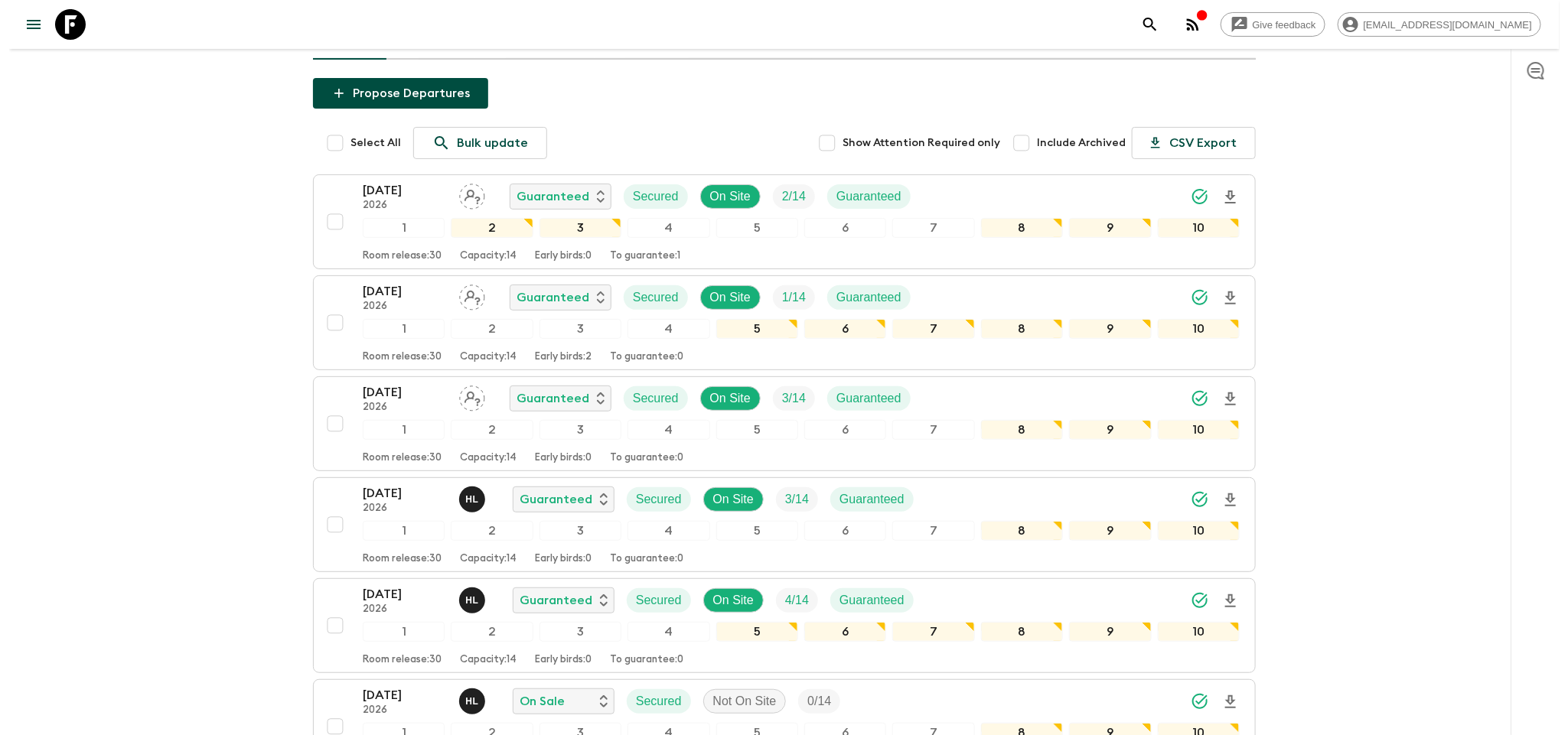
scroll to position [0, 0]
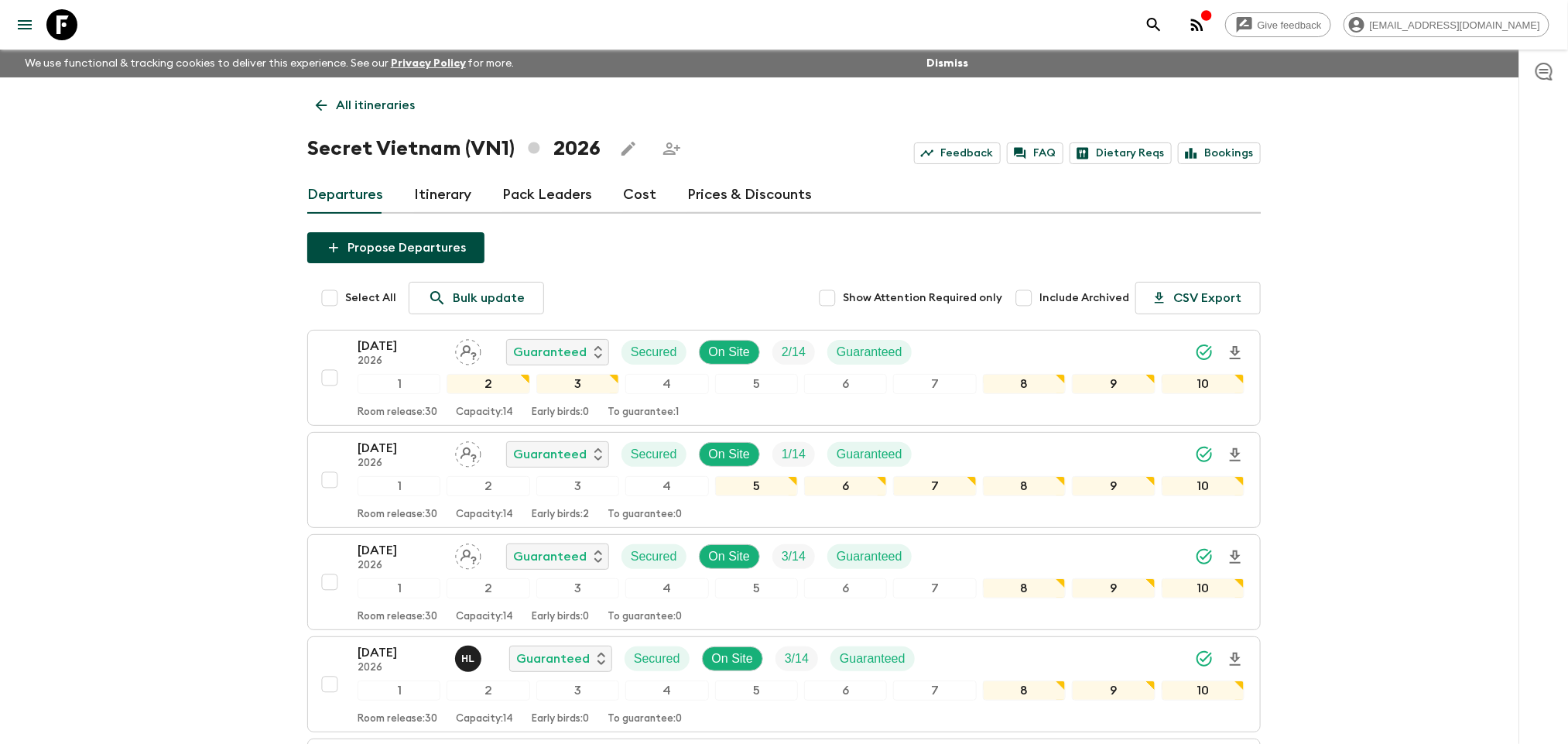
click at [328, 104] on icon at bounding box center [321, 105] width 17 height 17
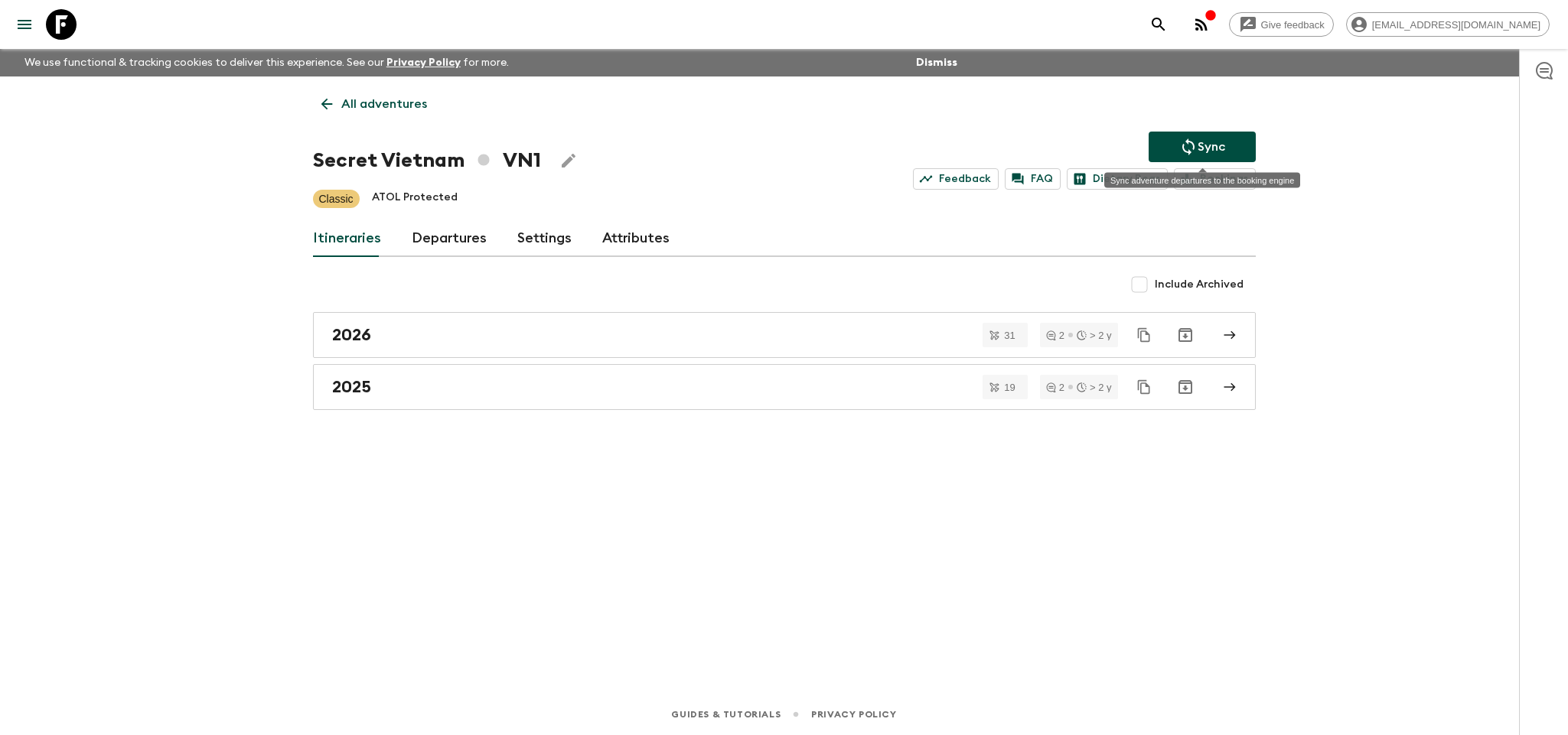
click at [1224, 143] on p "Sync" at bounding box center [1211, 146] width 27 height 18
